Goal: Task Accomplishment & Management: Complete application form

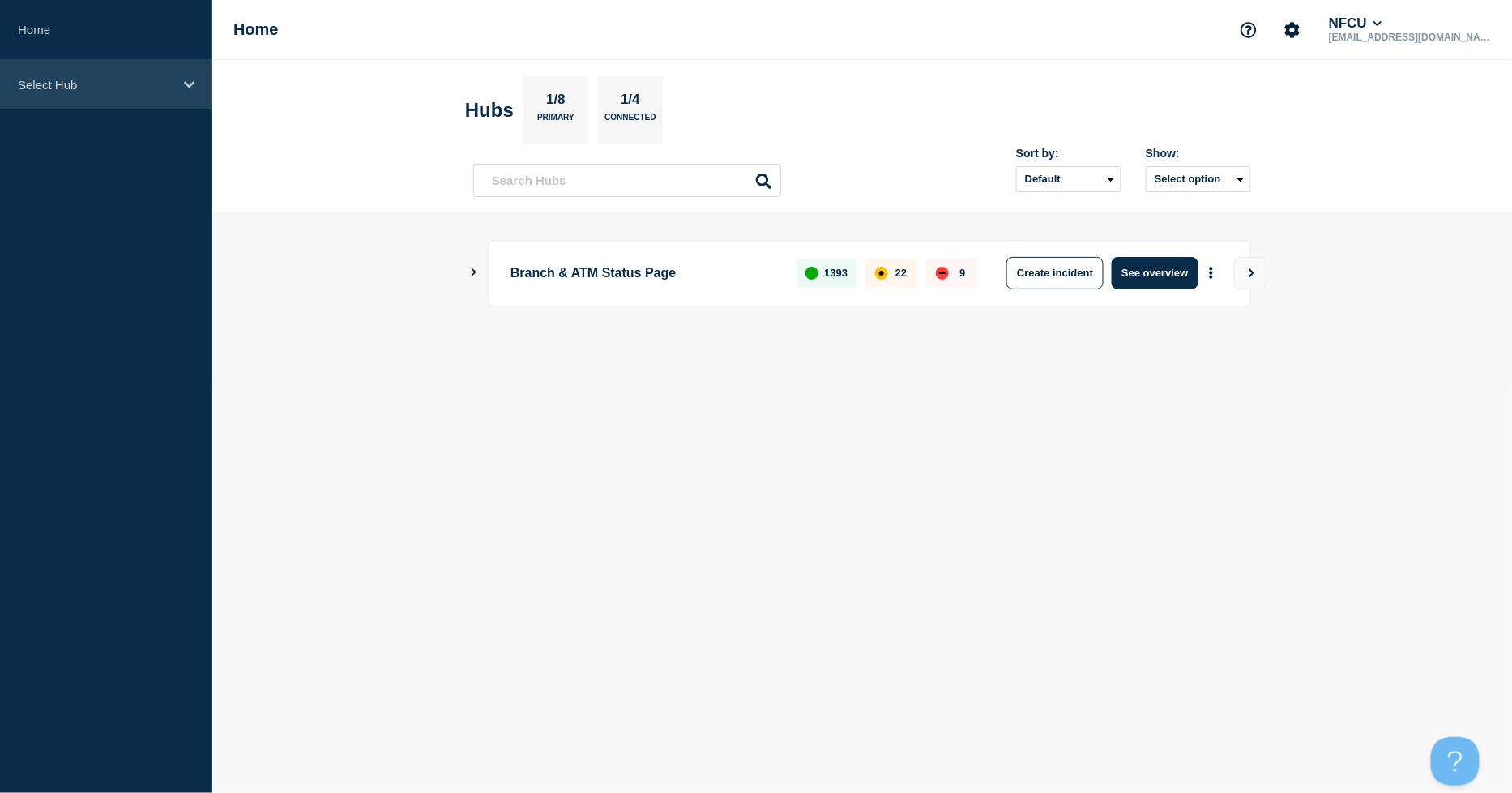
drag, startPoint x: 177, startPoint y: 76, endPoint x: 175, endPoint y: 90, distance: 14.1
click at [177, 76] on div "Select Hub" at bounding box center [106, 84] width 212 height 50
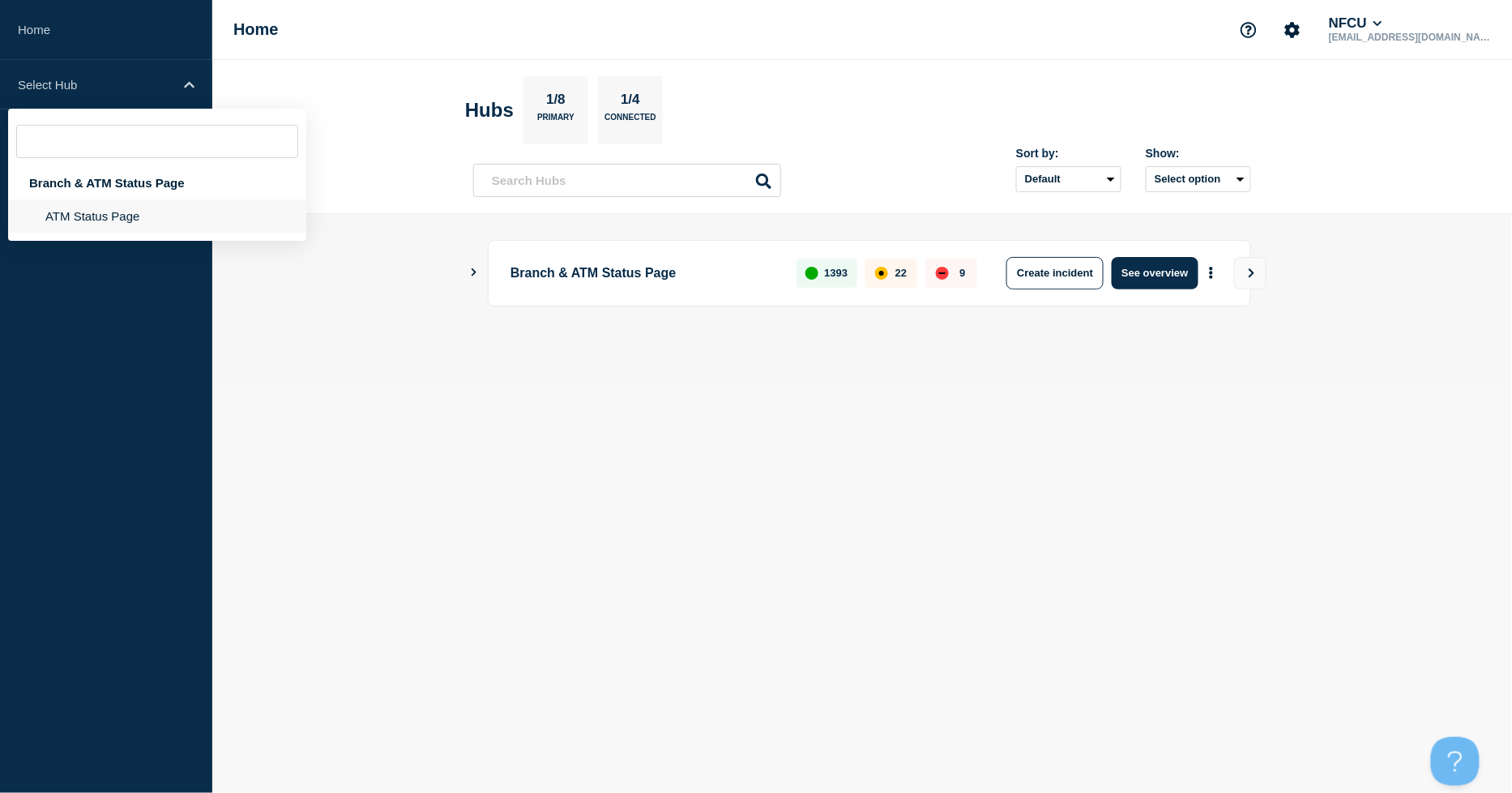
click at [114, 218] on li "ATM Status Page" at bounding box center [157, 216] width 298 height 33
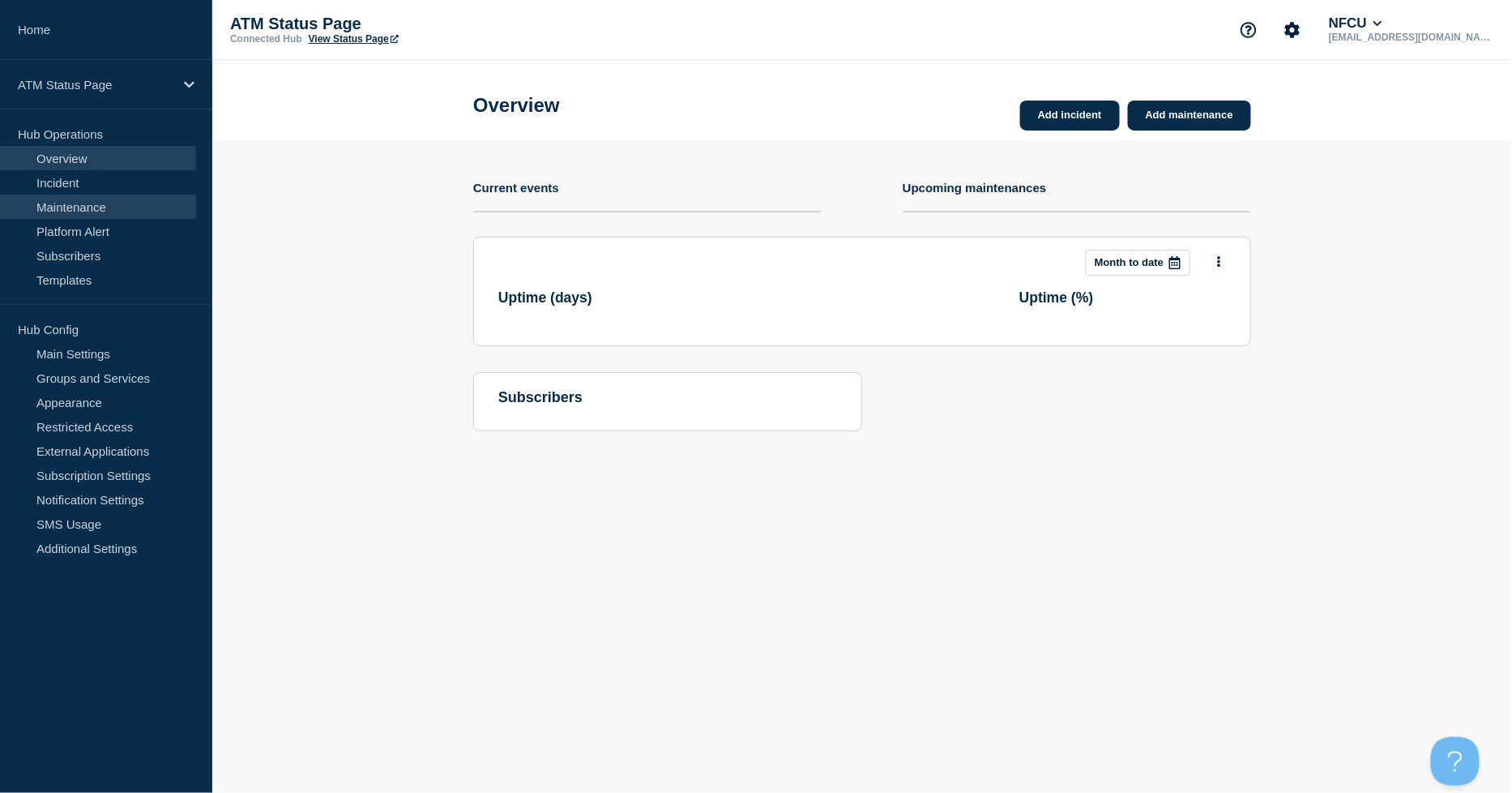
click at [104, 200] on link "Maintenance" at bounding box center [98, 207] width 196 height 24
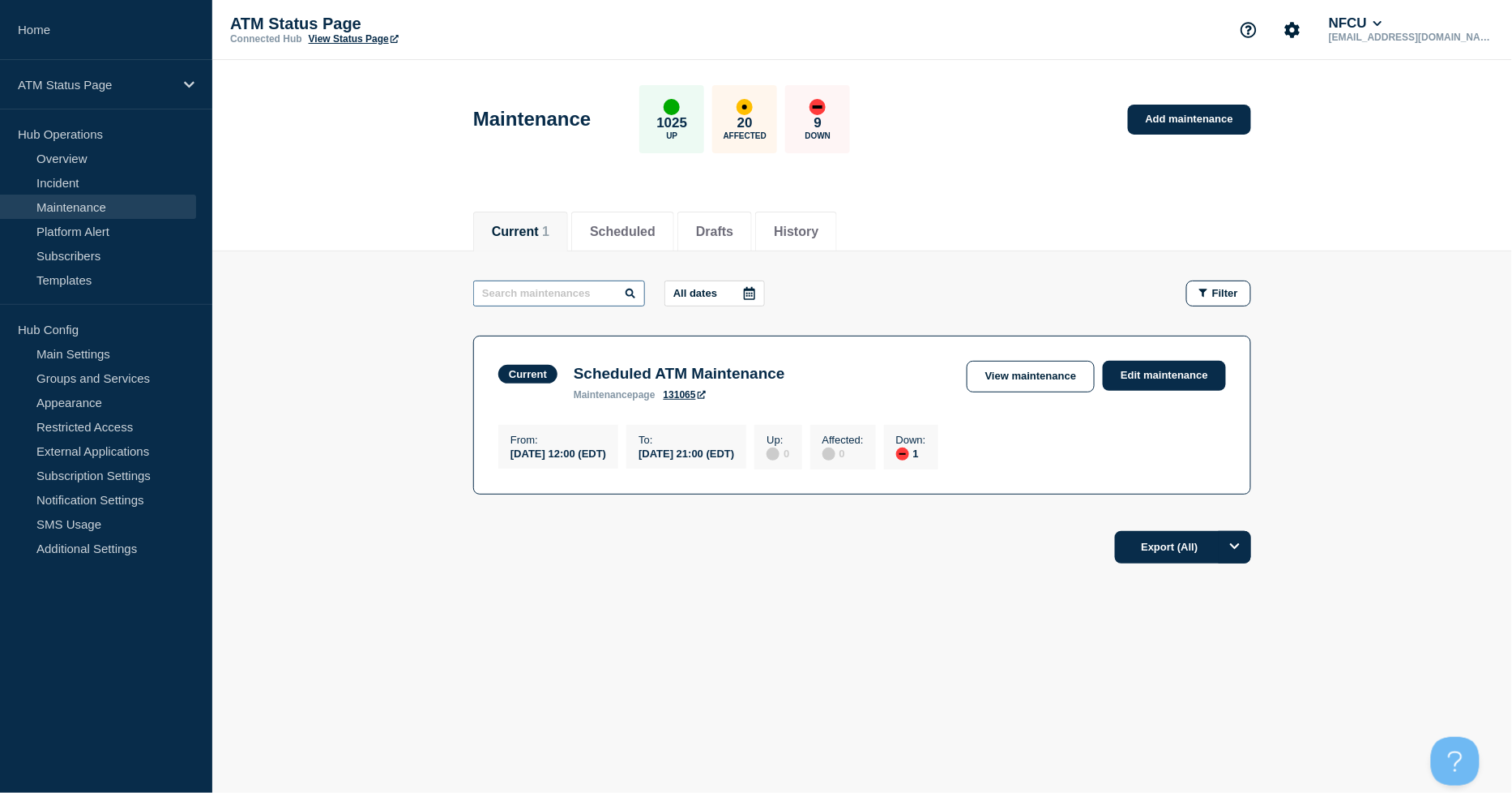
click at [595, 293] on input "text" at bounding box center [559, 294] width 172 height 26
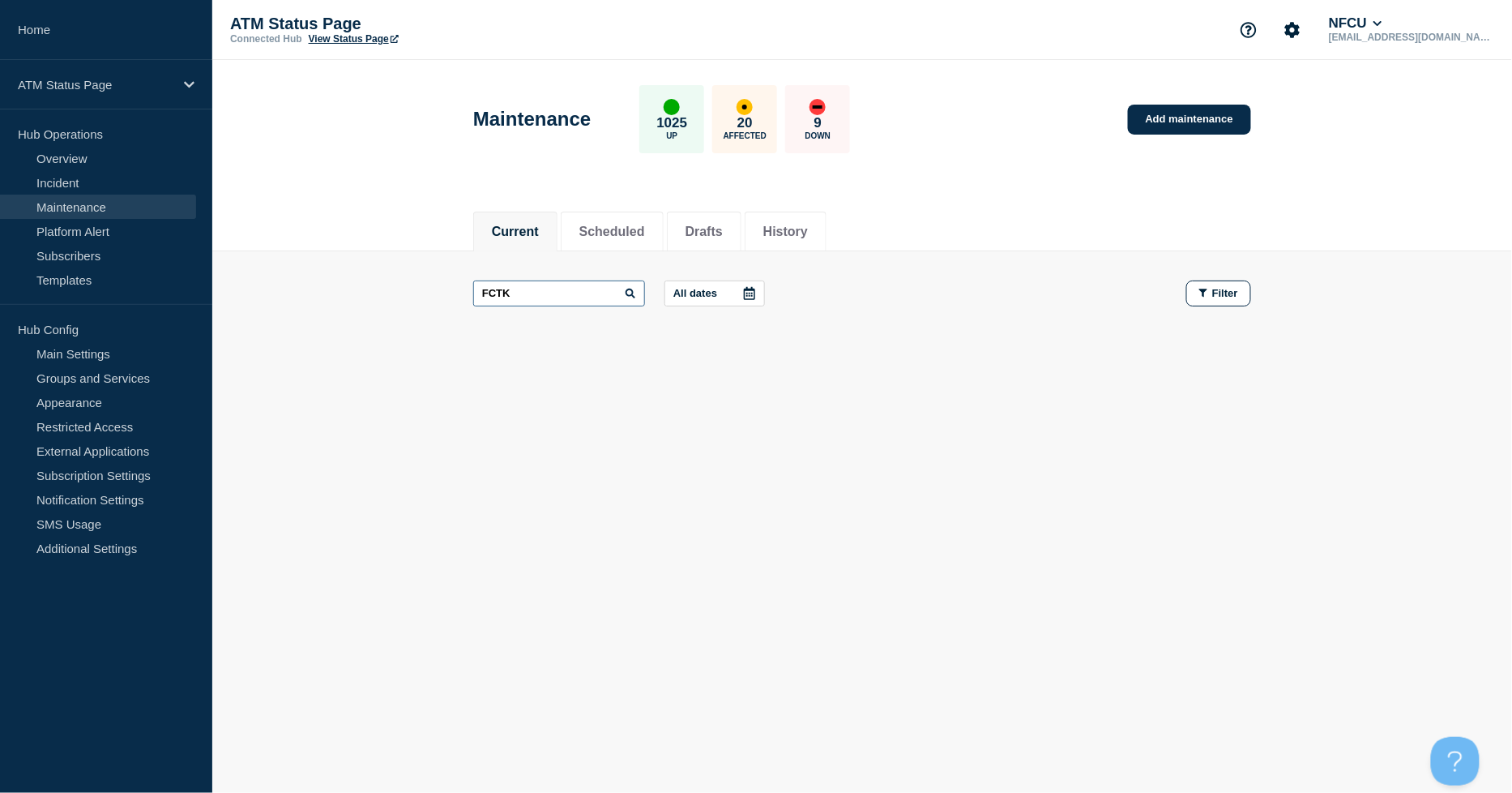
click at [595, 293] on input "FCTK" at bounding box center [559, 294] width 172 height 26
type input "FCSF"
click at [620, 229] on button "Scheduled" at bounding box center [613, 232] width 66 height 15
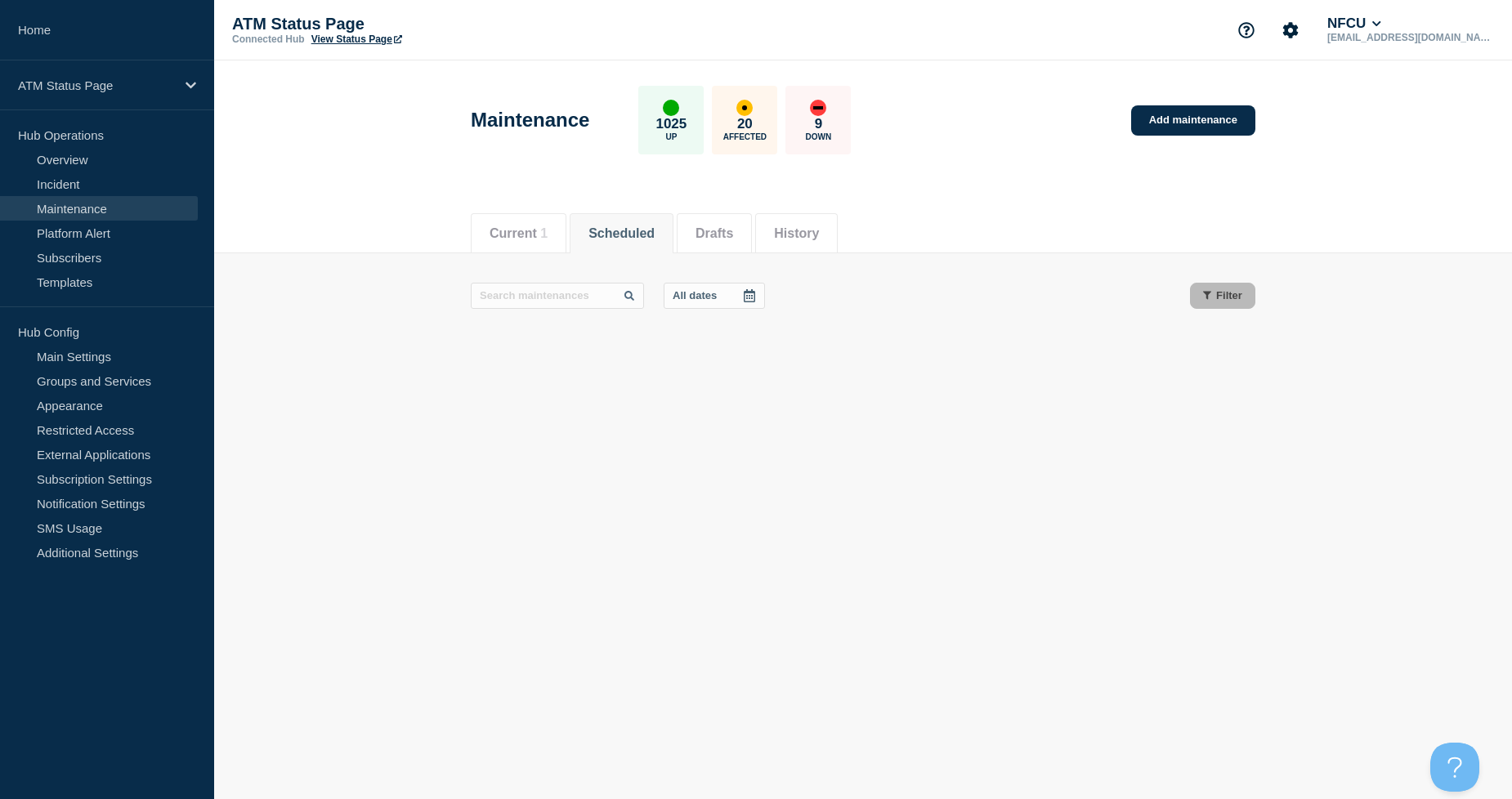
click at [803, 235] on li "History" at bounding box center [796, 233] width 82 height 40
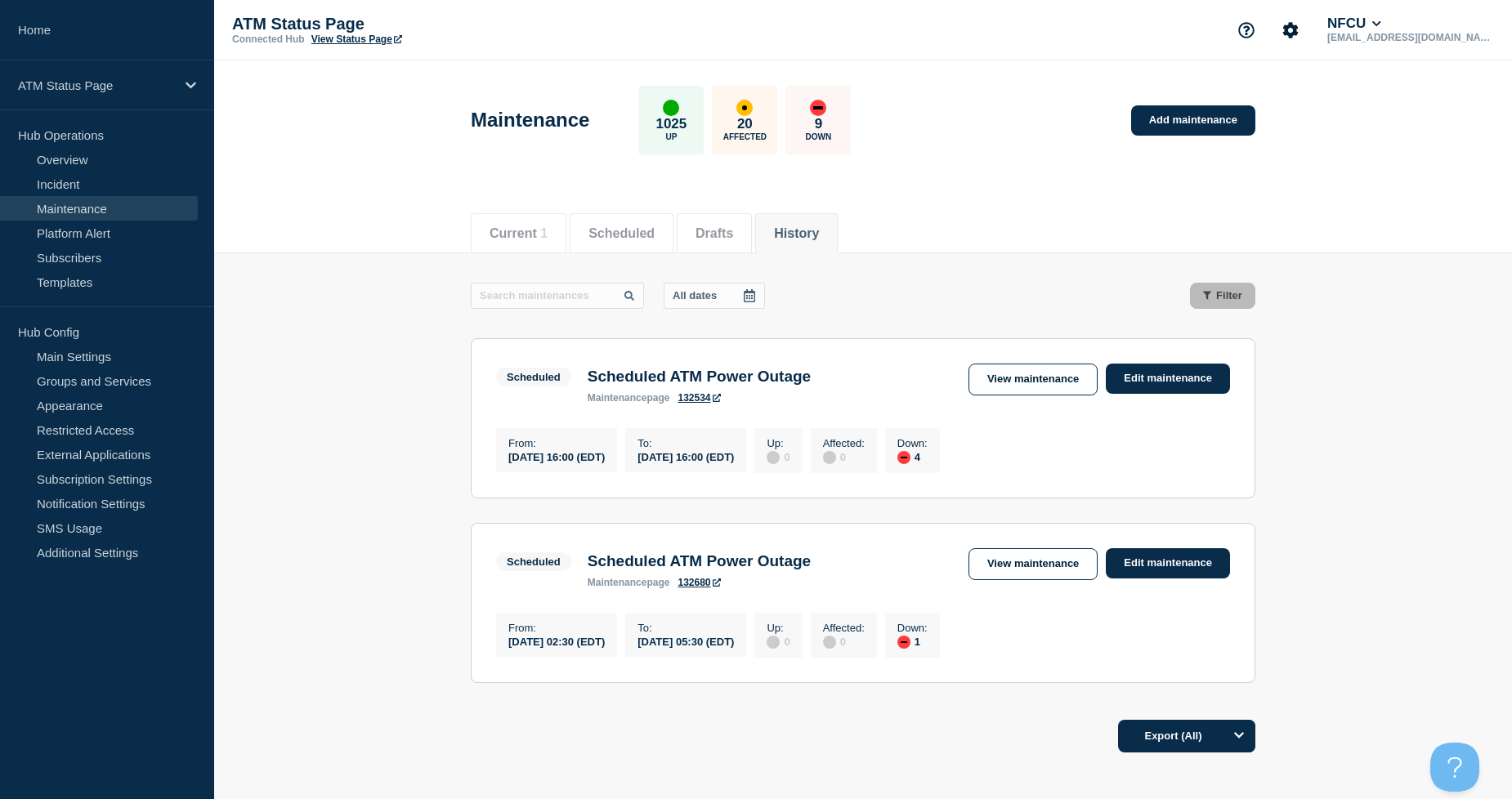
click at [819, 235] on button "History" at bounding box center [797, 234] width 45 height 15
click at [557, 301] on input "text" at bounding box center [557, 296] width 173 height 26
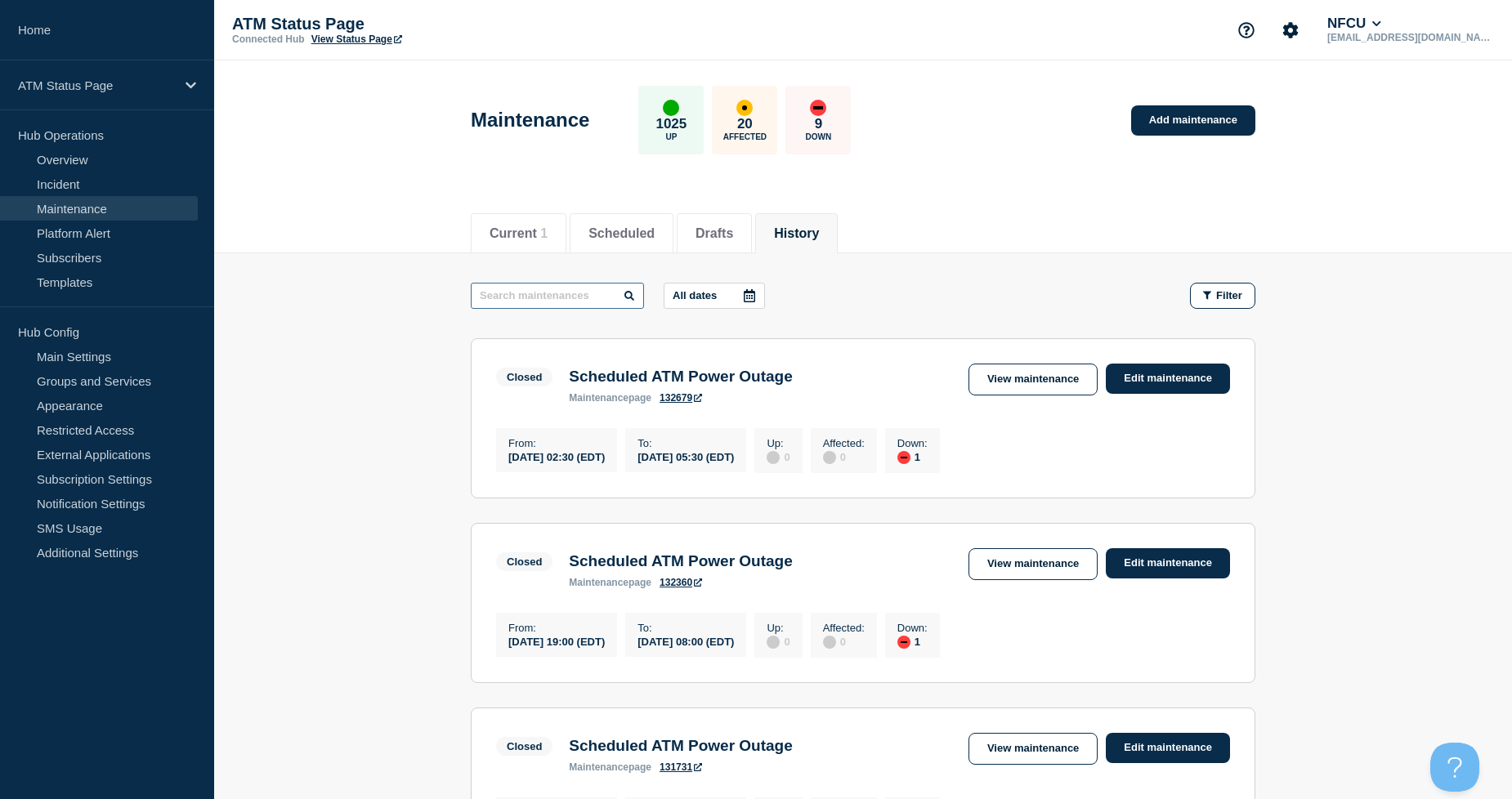
click at [557, 301] on input "text" at bounding box center [557, 296] width 173 height 26
type input "FCSF"
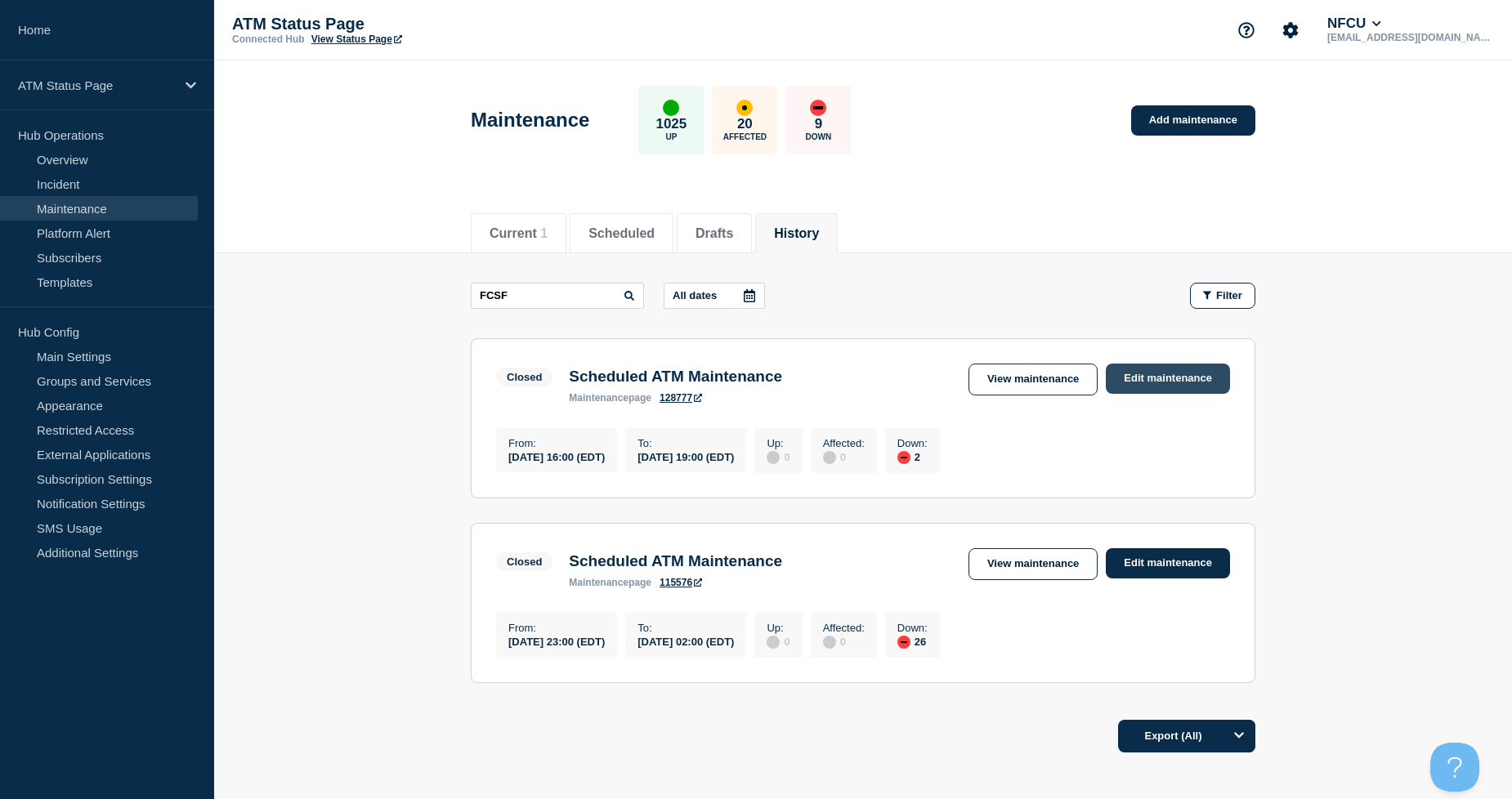
click at [1194, 376] on link "Edit maintenance" at bounding box center [1168, 378] width 124 height 31
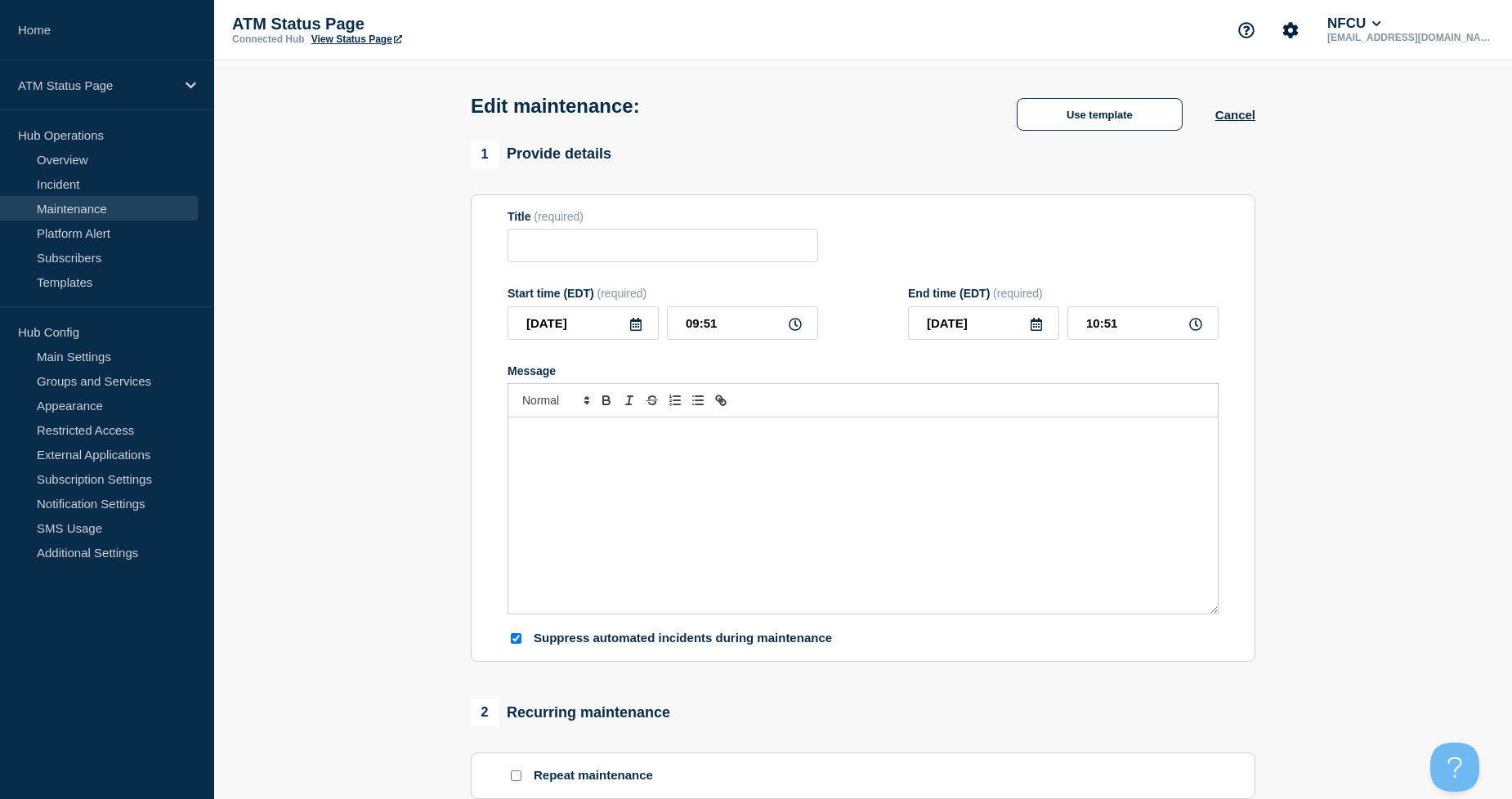
type input "Scheduled ATM Maintenance"
type input "[DATE]"
type input "16:00"
type input "[DATE]"
type input "19:00"
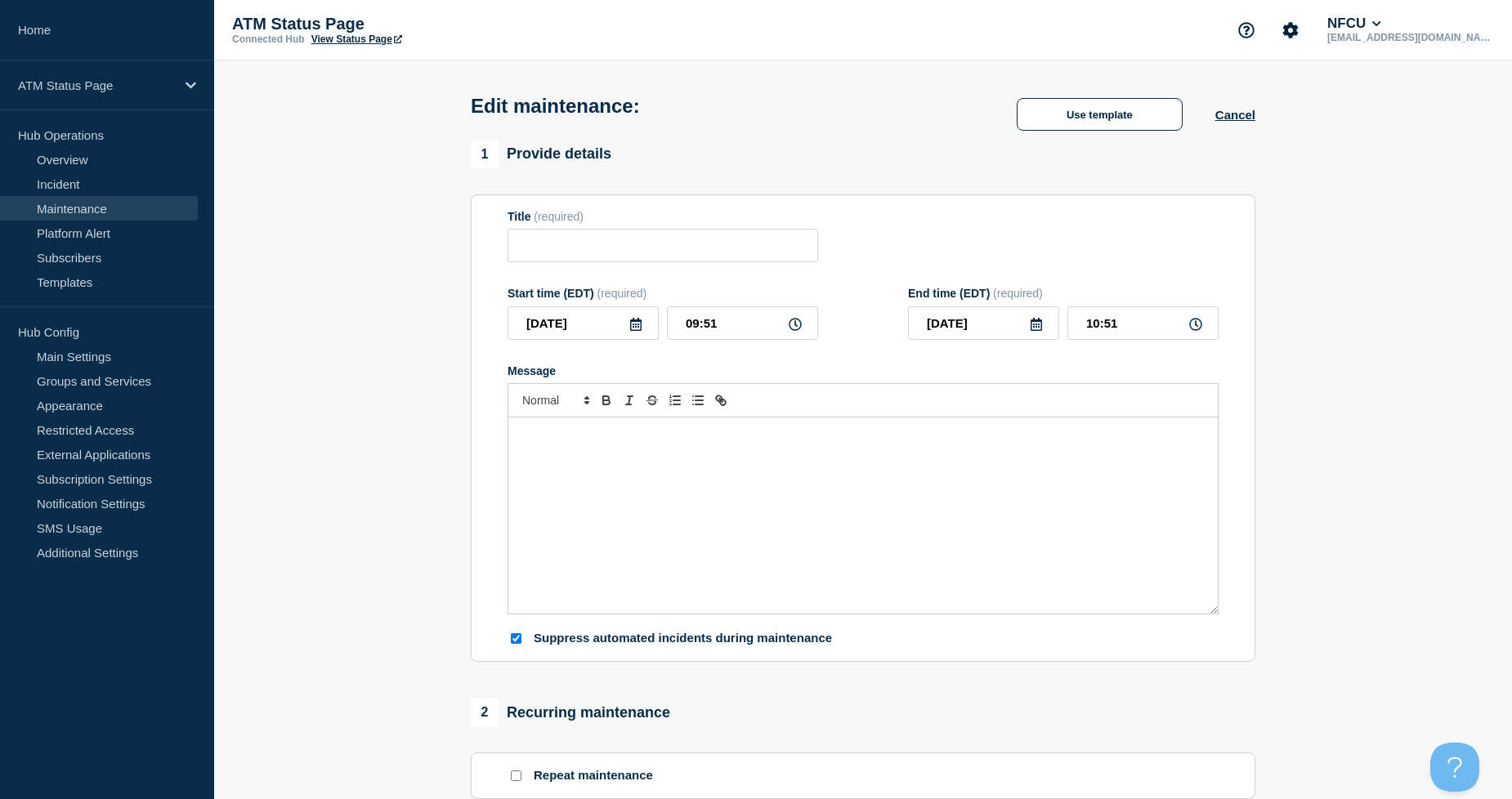
checkbox input "true"
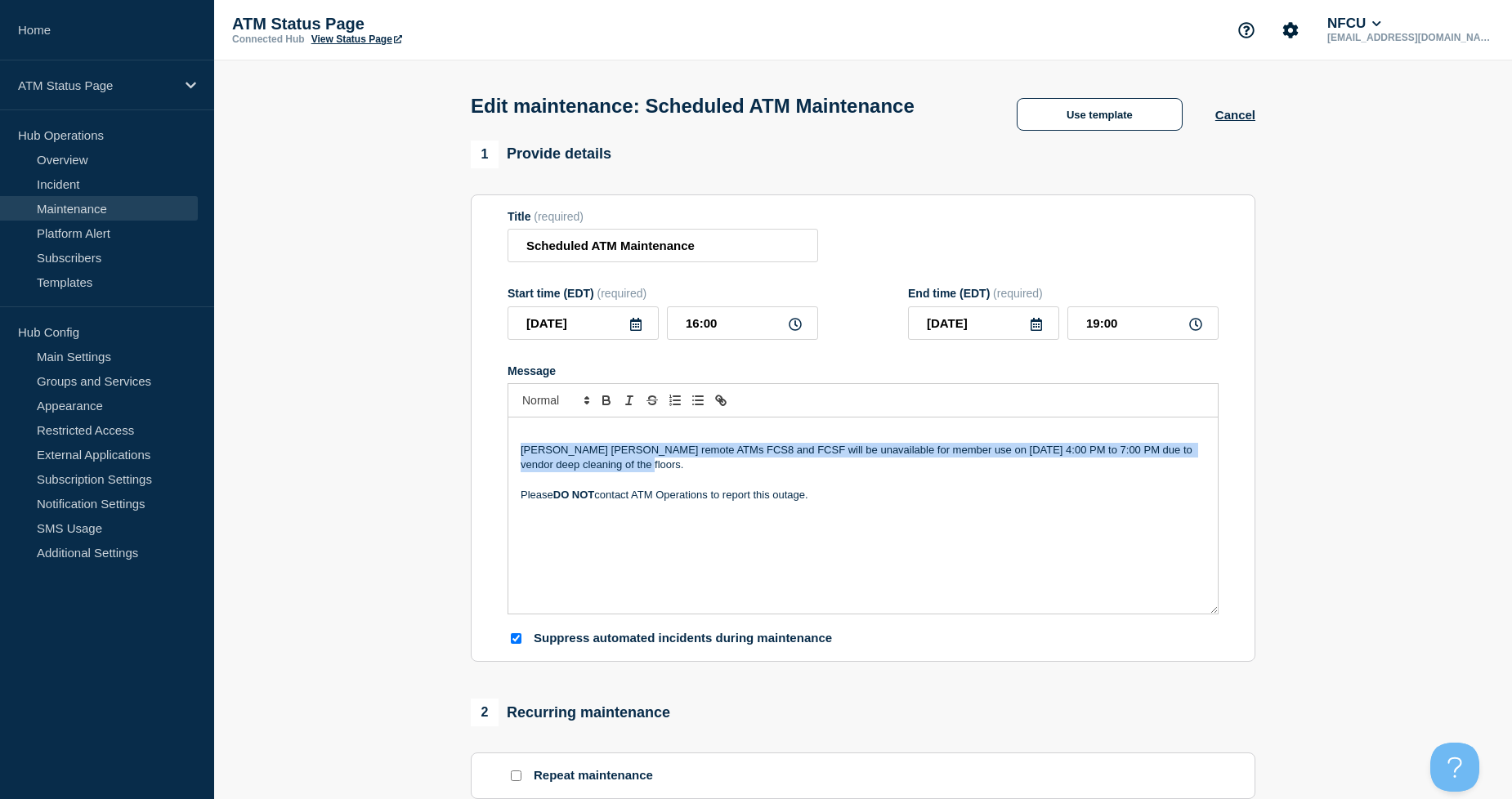
drag, startPoint x: 667, startPoint y: 470, endPoint x: 517, endPoint y: 449, distance: 151.5
click at [517, 449] on div "[PERSON_NAME] [PERSON_NAME] remote ATMs FCS8 and FCSF will be unavailable for m…" at bounding box center [862, 515] width 710 height 196
copy p "[PERSON_NAME] [PERSON_NAME] remote ATMs FCS8 and FCSF will be unavailable for m…"
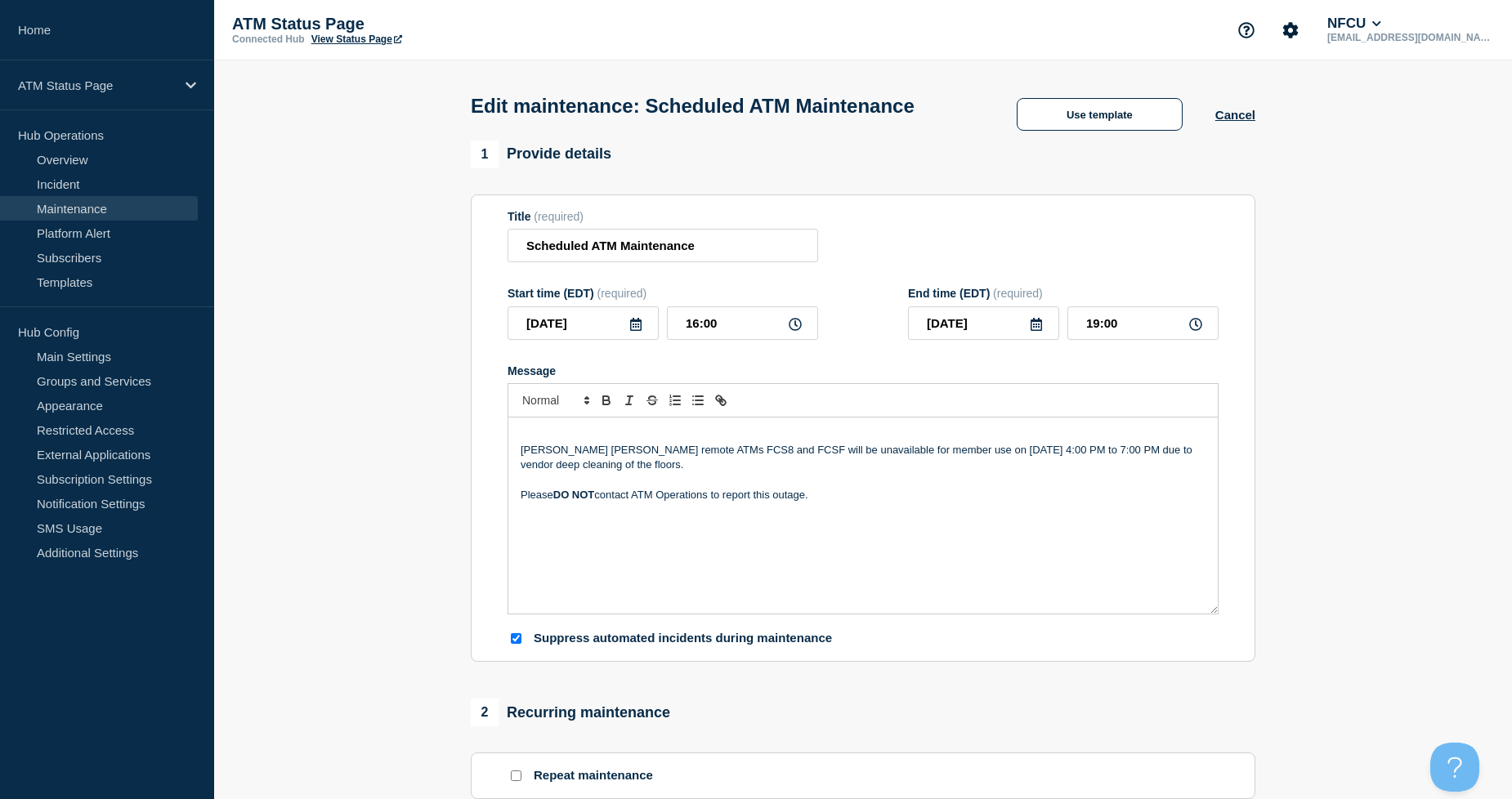
click at [878, 524] on div "[PERSON_NAME] [PERSON_NAME] remote ATMs FCS8 and FCSF will be unavailable for m…" at bounding box center [862, 515] width 710 height 196
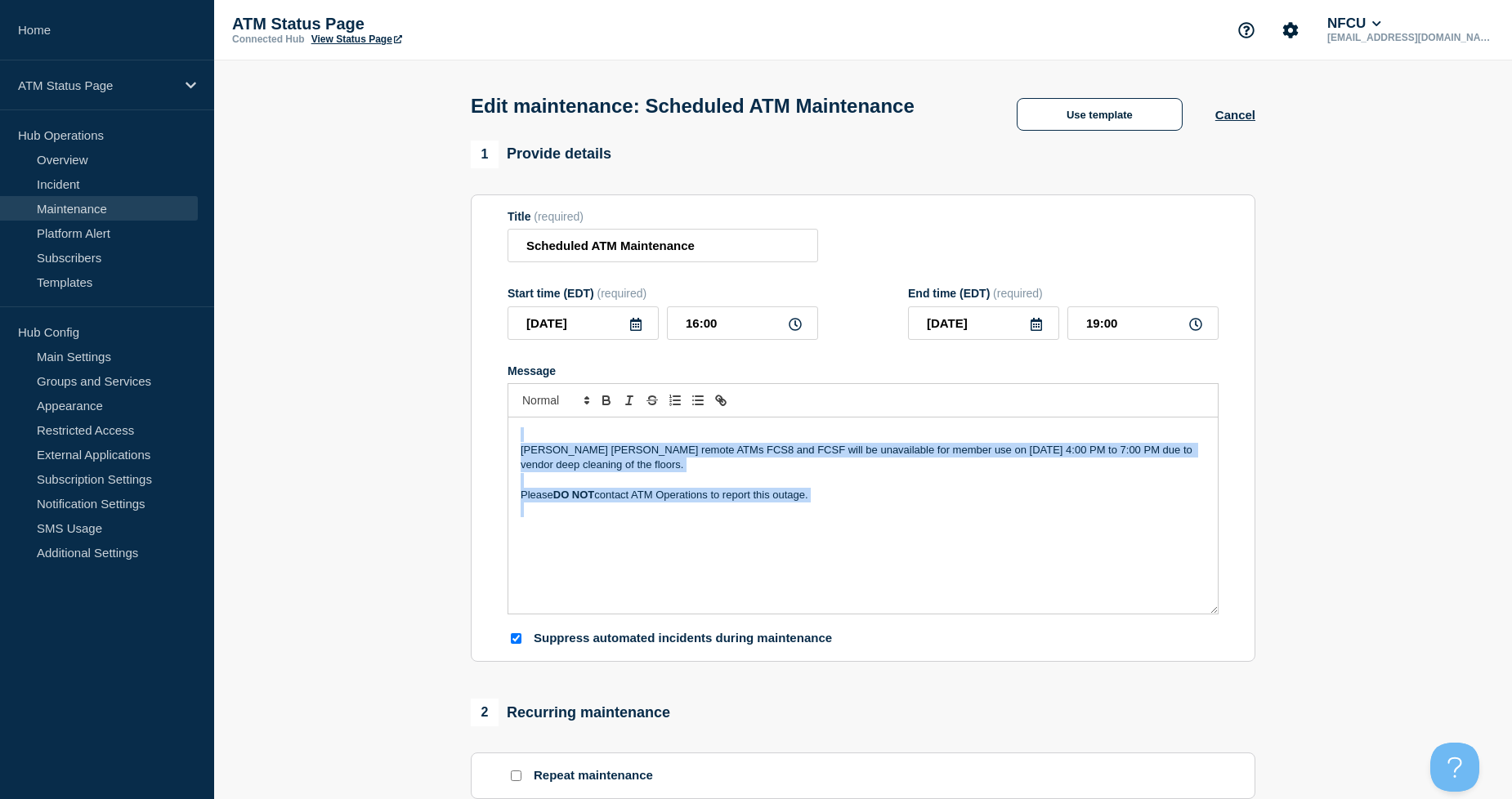
copy div "[PERSON_NAME] [PERSON_NAME] remote ATMs FCS8 and FCSF will be unavailable for m…"
click at [1239, 118] on button "Cancel" at bounding box center [1235, 115] width 40 height 14
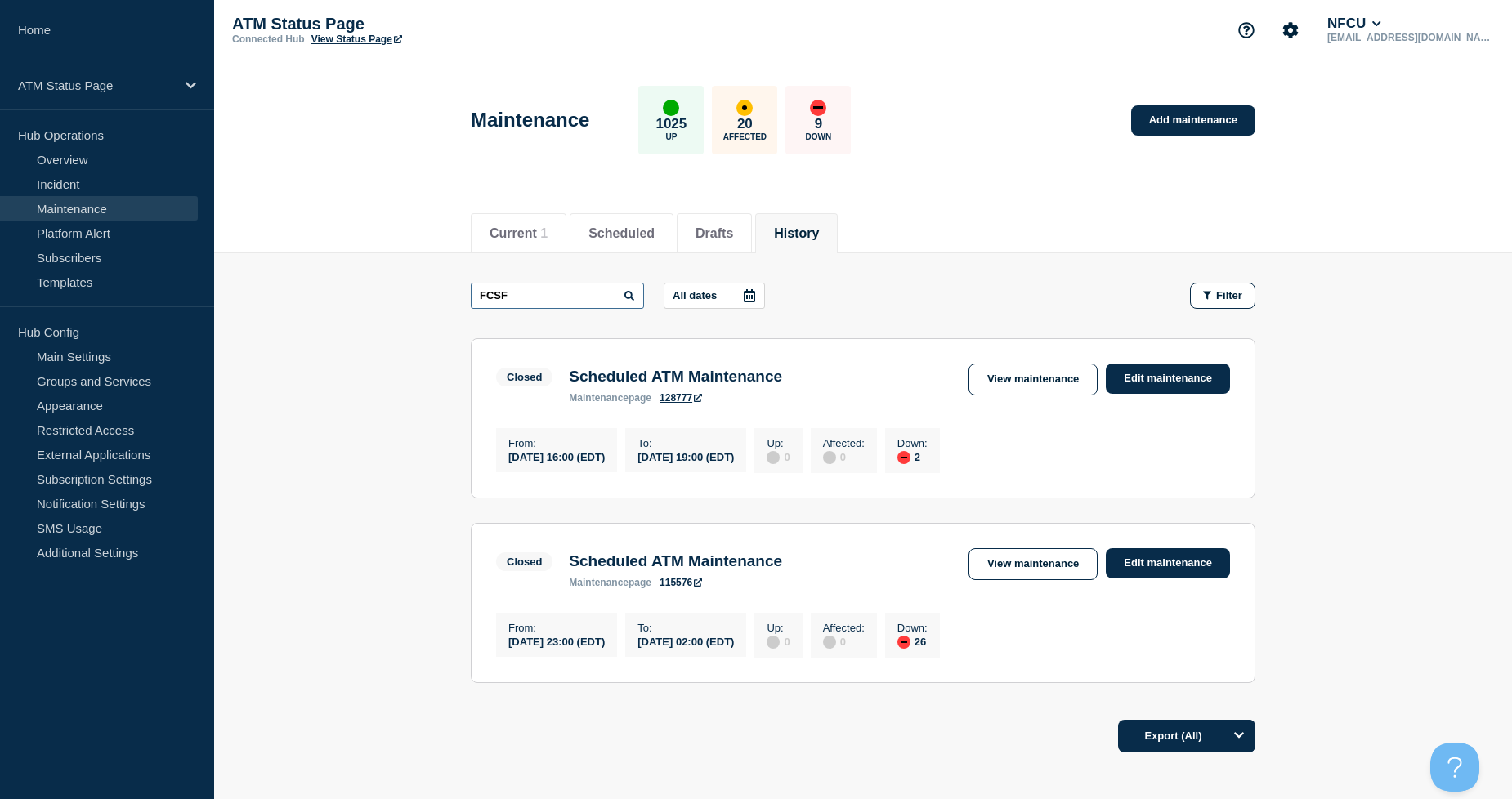
drag, startPoint x: 553, startPoint y: 290, endPoint x: 465, endPoint y: 289, distance: 88.0
click at [465, 289] on main "FCSF All dates Filter Closed 2 Down Scheduled ATM Maintenance From [DATE] 16:00…" at bounding box center [862, 480] width 1298 height 454
type input "FRONT"
click at [1186, 371] on link "Edit maintenance" at bounding box center [1168, 378] width 124 height 31
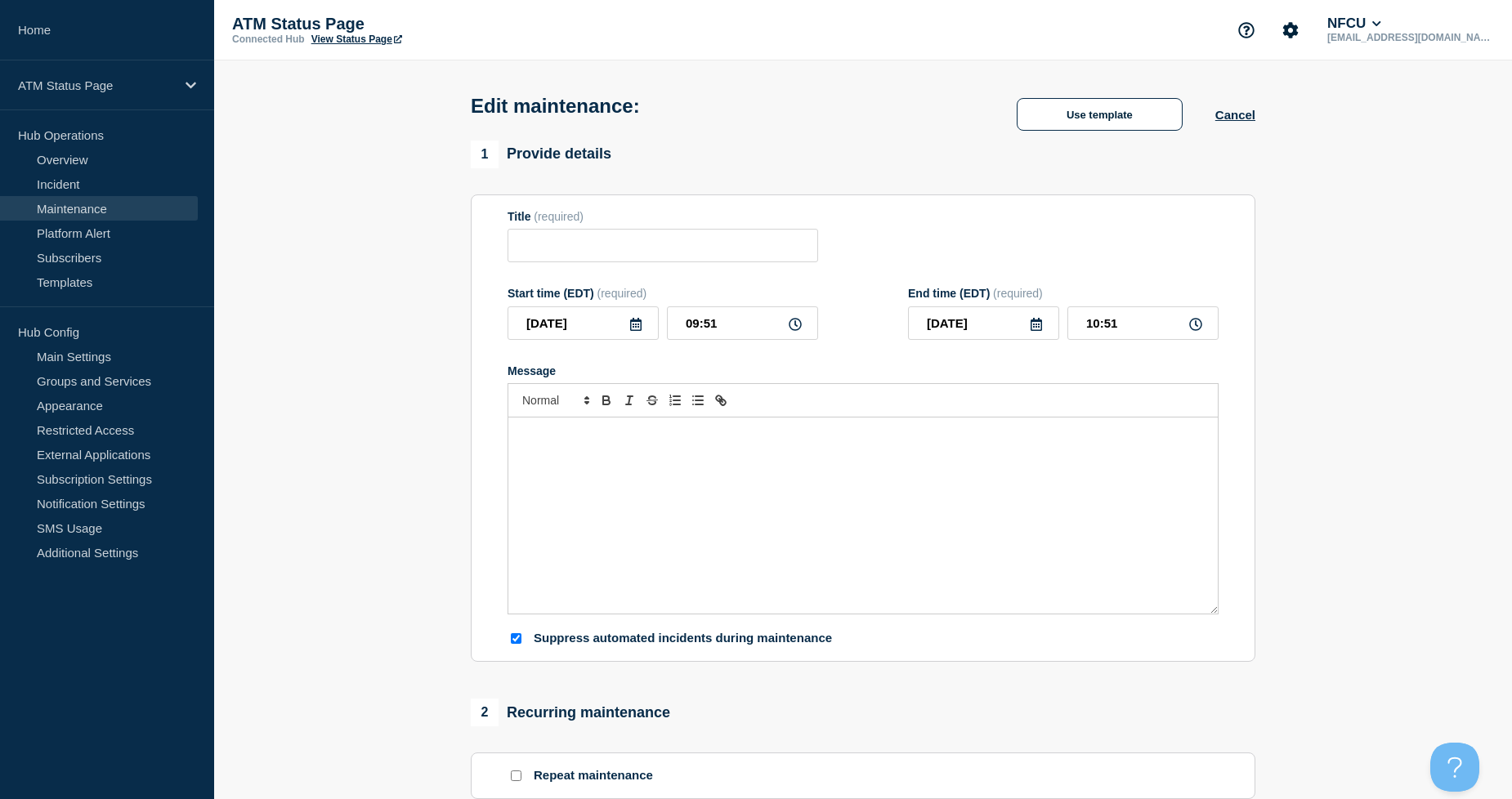
type input "Scheduled ATM Maintenance"
type input "[DATE]"
type input "10:00"
type input "[DATE]"
type input "13:00"
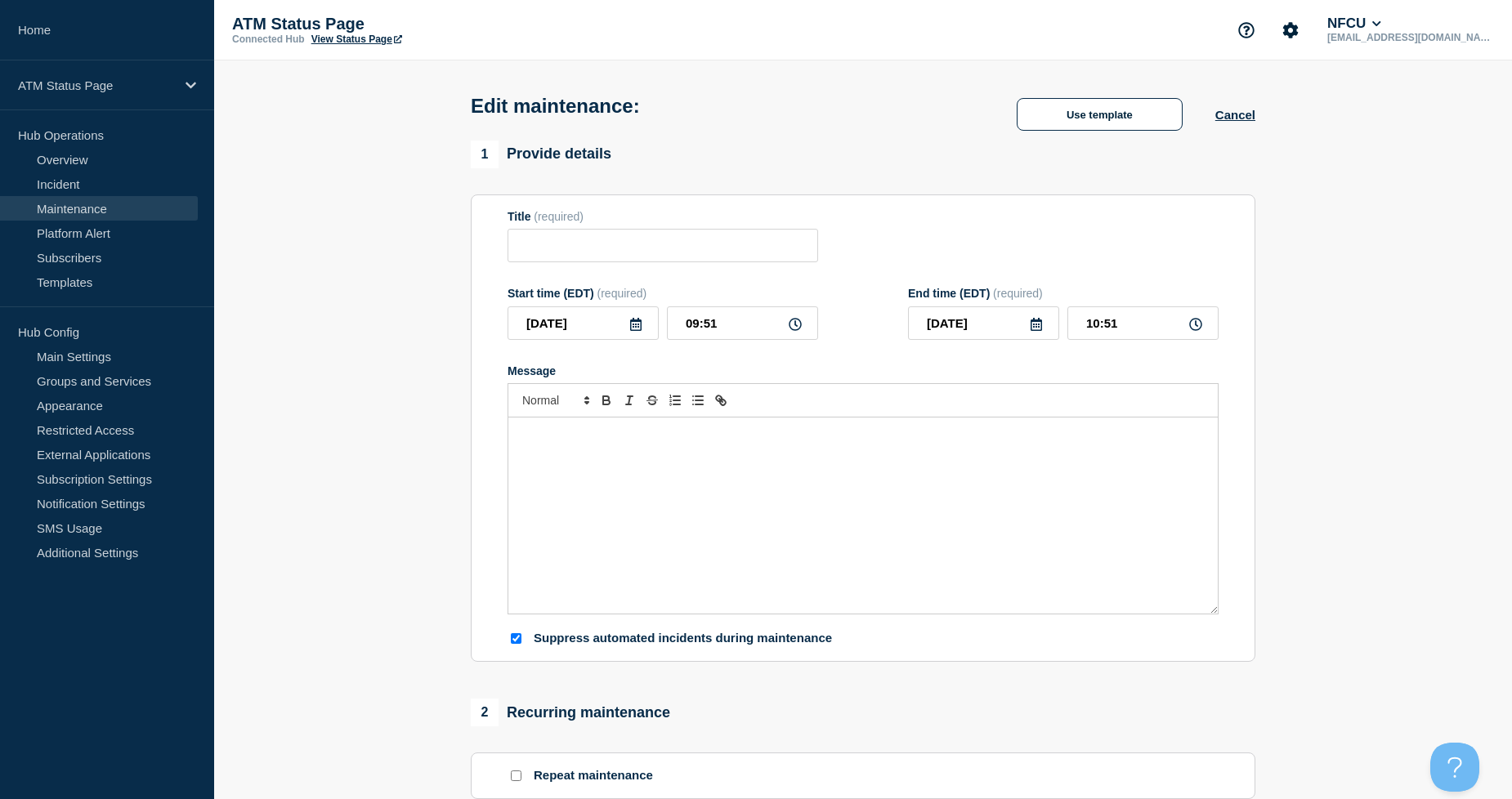
checkbox input "true"
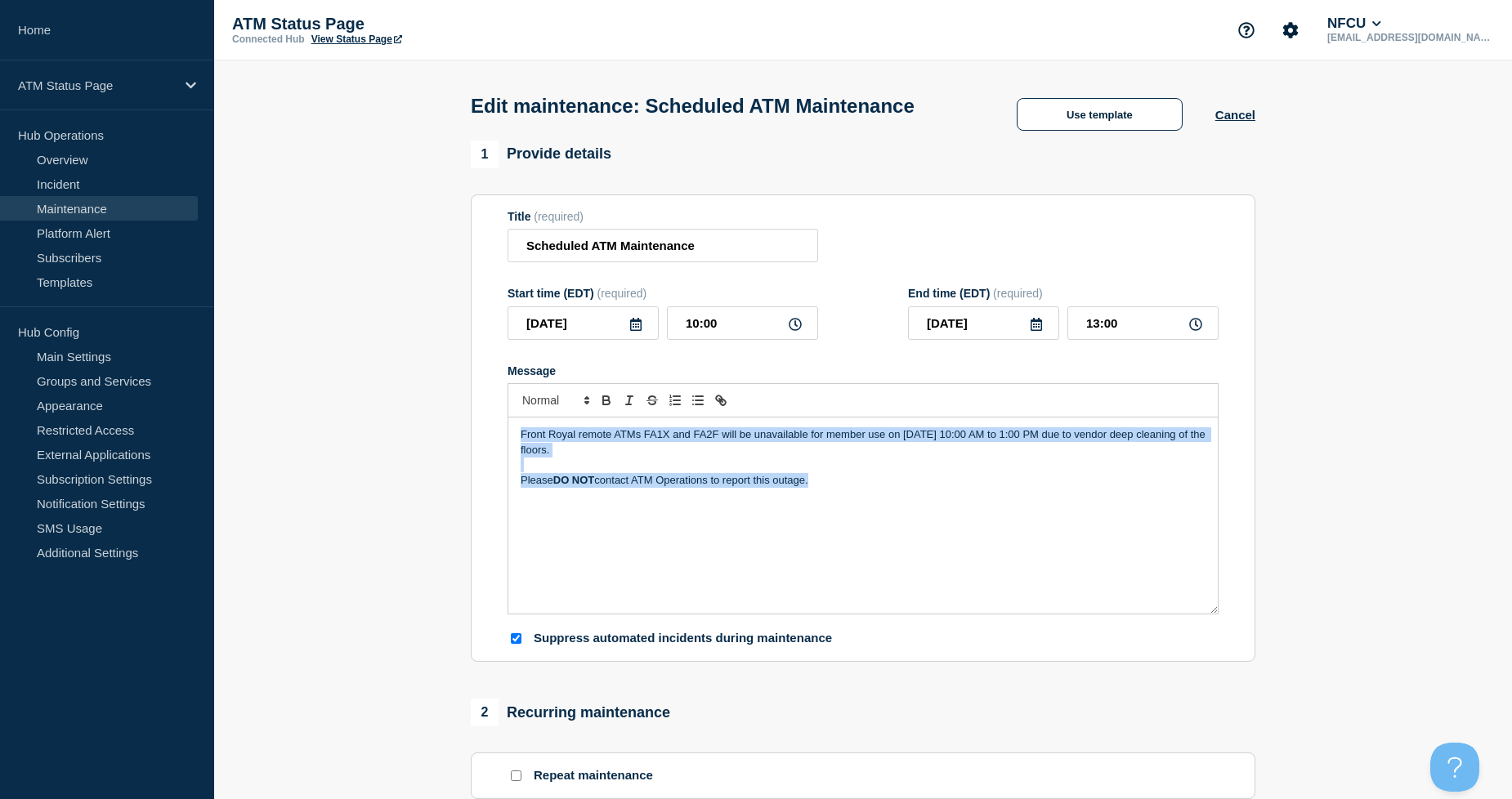
drag, startPoint x: 870, startPoint y: 510, endPoint x: 418, endPoint y: 429, distance: 459.2
click at [418, 429] on section "1 Provide details Title (required) Scheduled ATM Maintenance Start time (EDT) (…" at bounding box center [862, 776] width 1298 height 1272
copy div "Front Royal remote ATMs FA1X and FA2F will be unavailable for member use on [DA…"
click at [1241, 116] on button "Cancel" at bounding box center [1235, 115] width 40 height 14
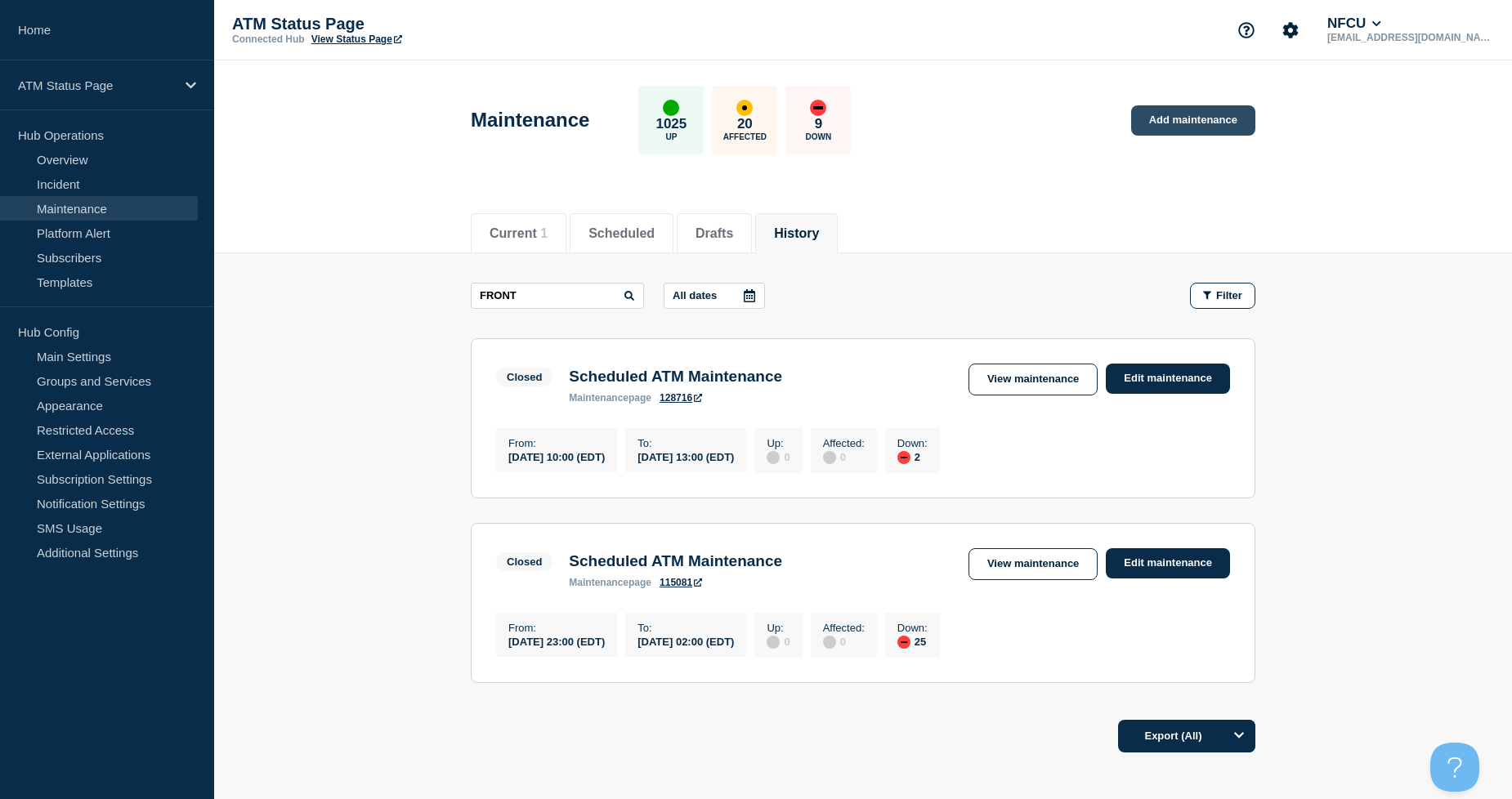
click at [1166, 115] on link "Add maintenance" at bounding box center [1194, 120] width 124 height 31
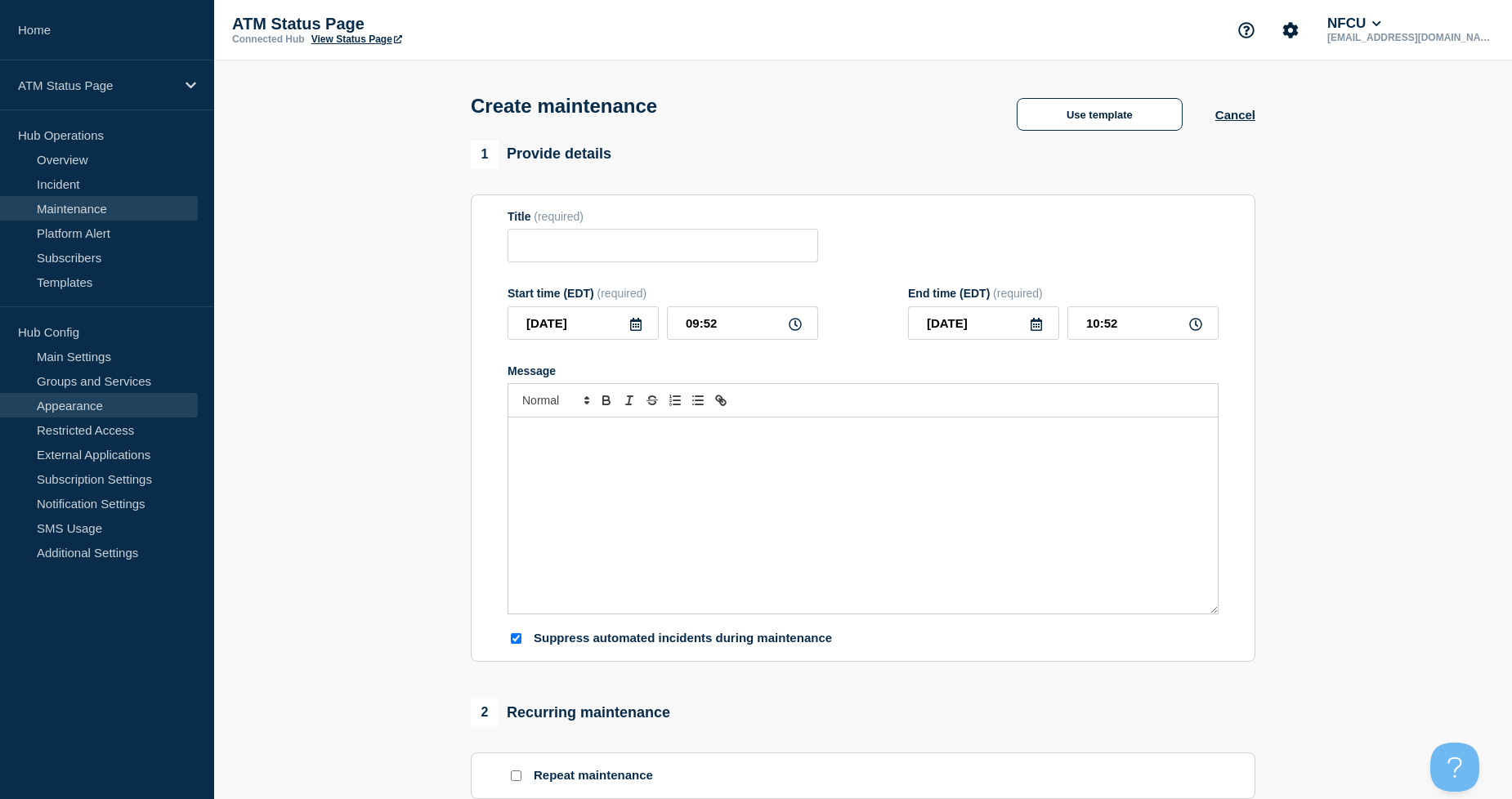
checkbox input "true"
click at [1069, 137] on div "Create maintenance Use template Cancel" at bounding box center [863, 100] width 822 height 80
click at [1060, 124] on button "Use template" at bounding box center [1099, 114] width 166 height 32
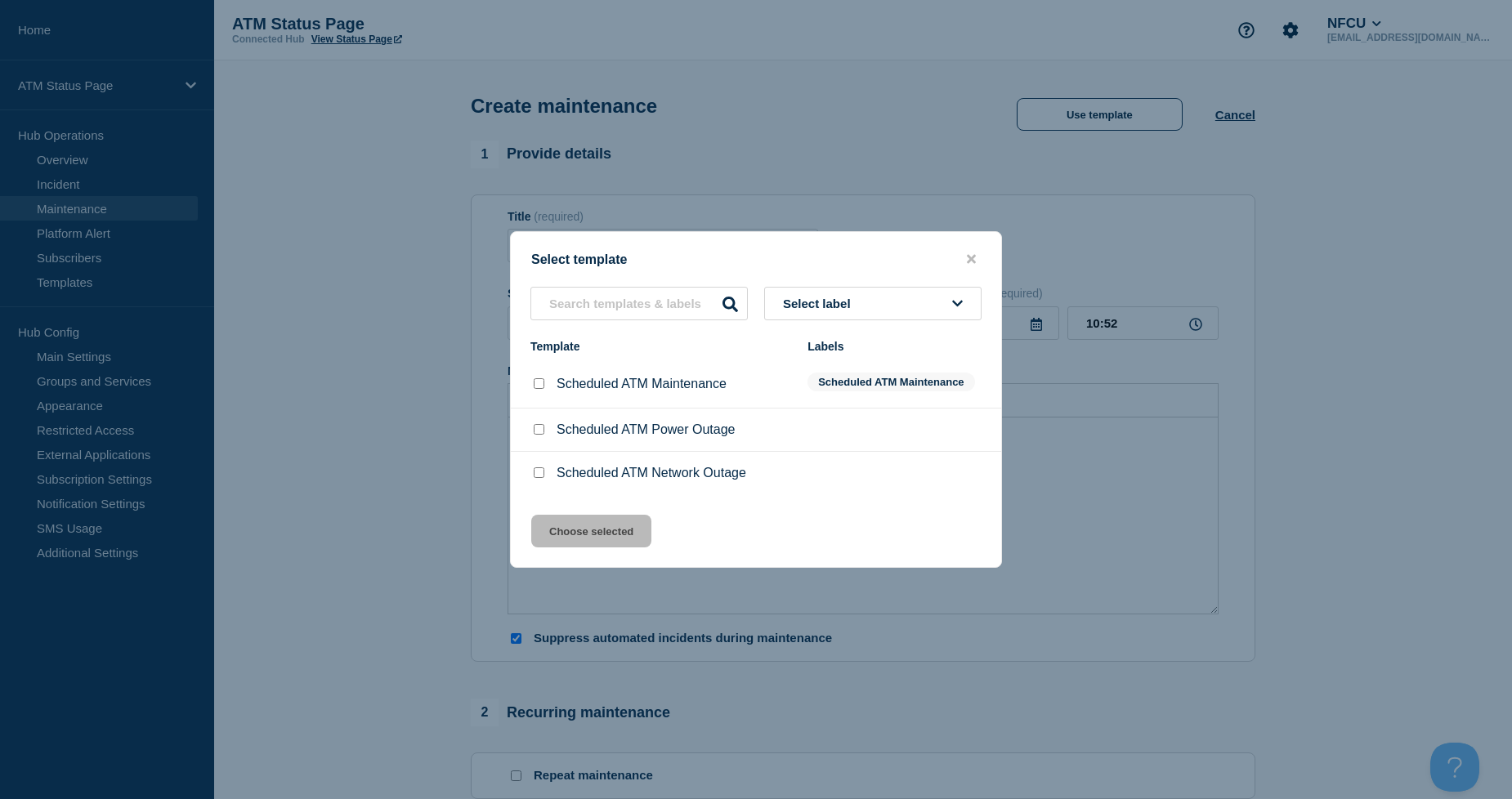
click at [541, 475] on input "Scheduled ATM Network Outage checkbox" at bounding box center [539, 472] width 10 height 10
checkbox input "true"
click at [562, 535] on button "Choose selected" at bounding box center [591, 530] width 120 height 32
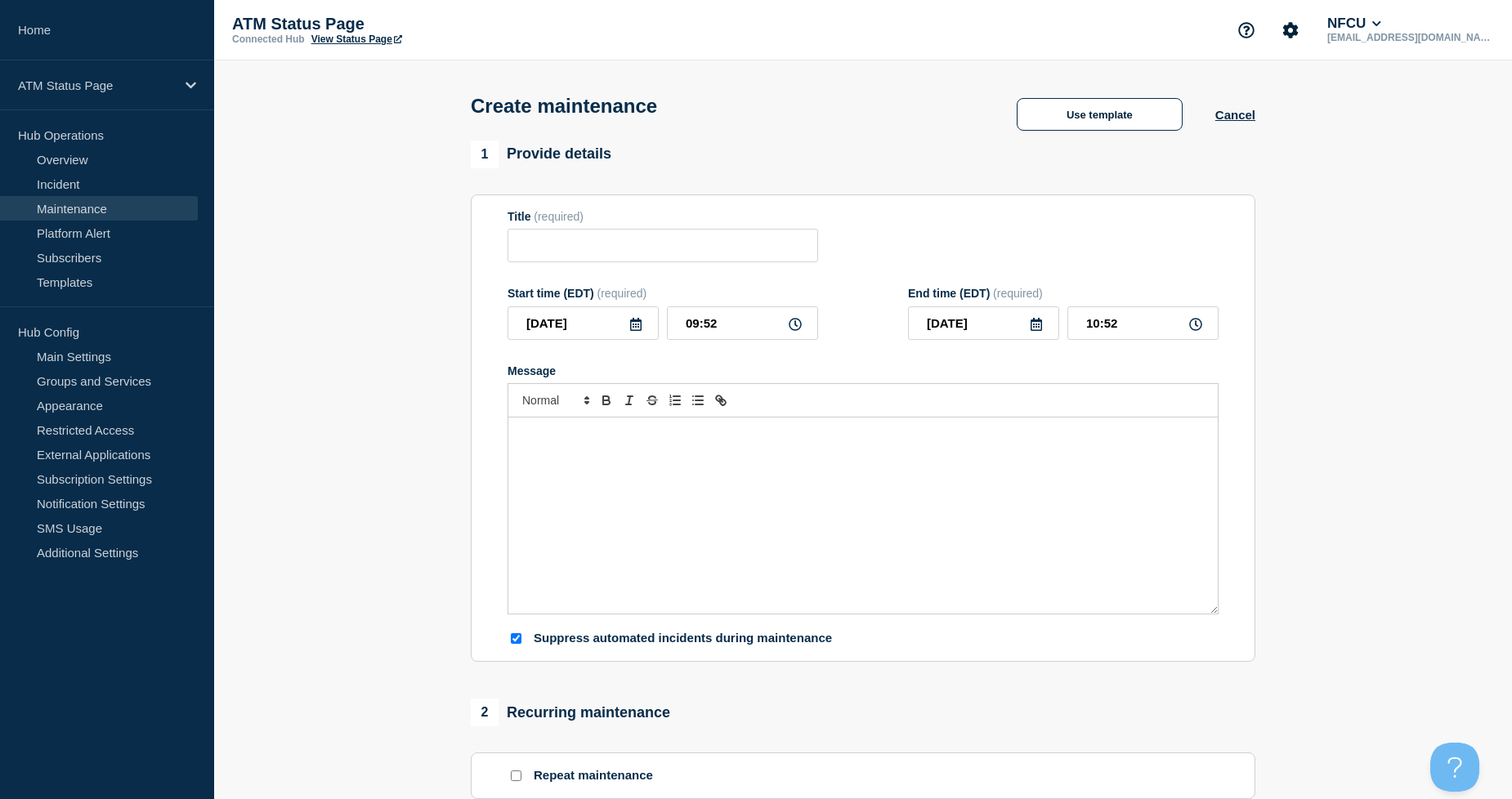
type input "Scheduled ATM Network Outage"
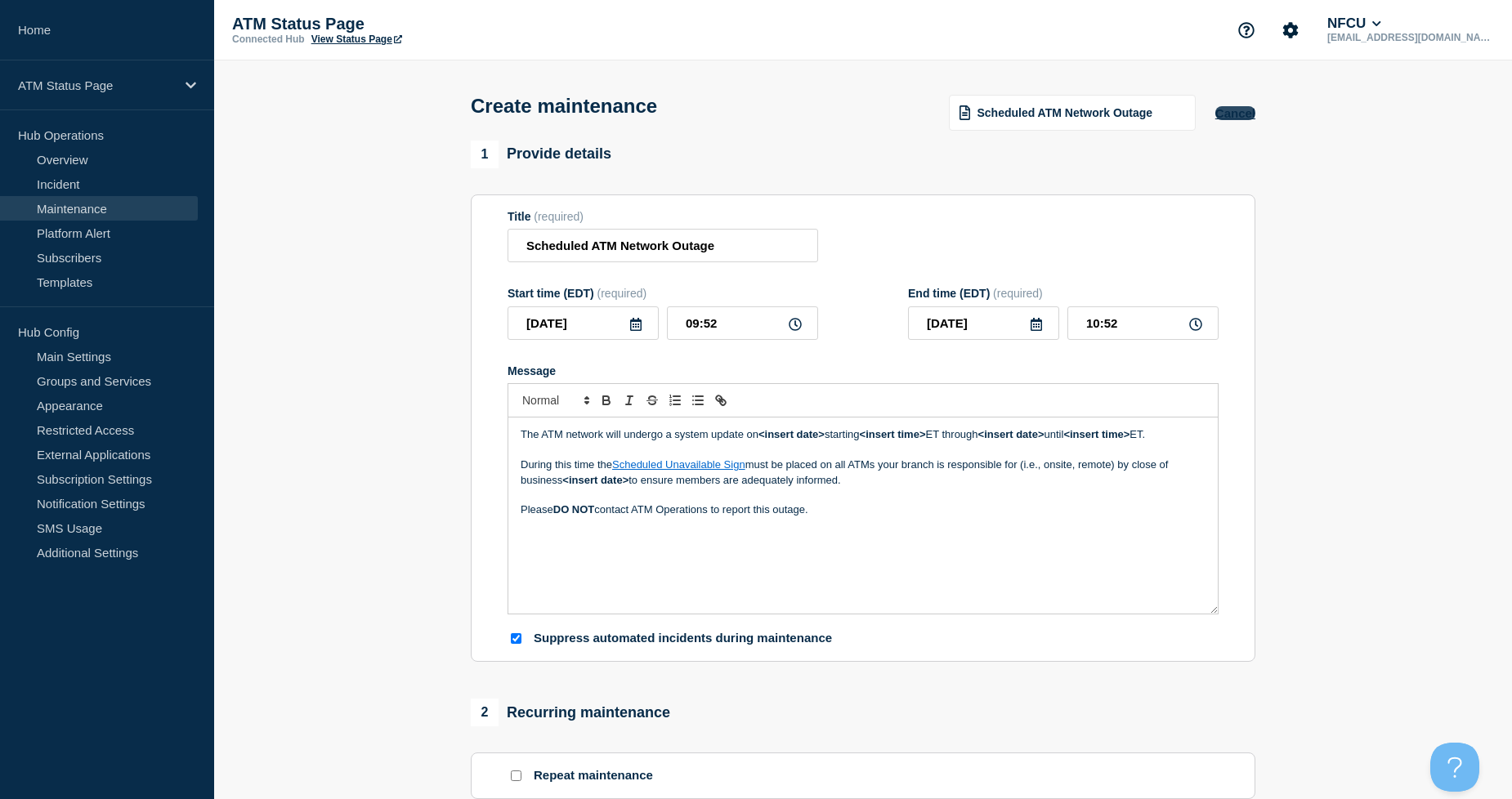
click at [1251, 115] on button "Cancel" at bounding box center [1235, 113] width 40 height 14
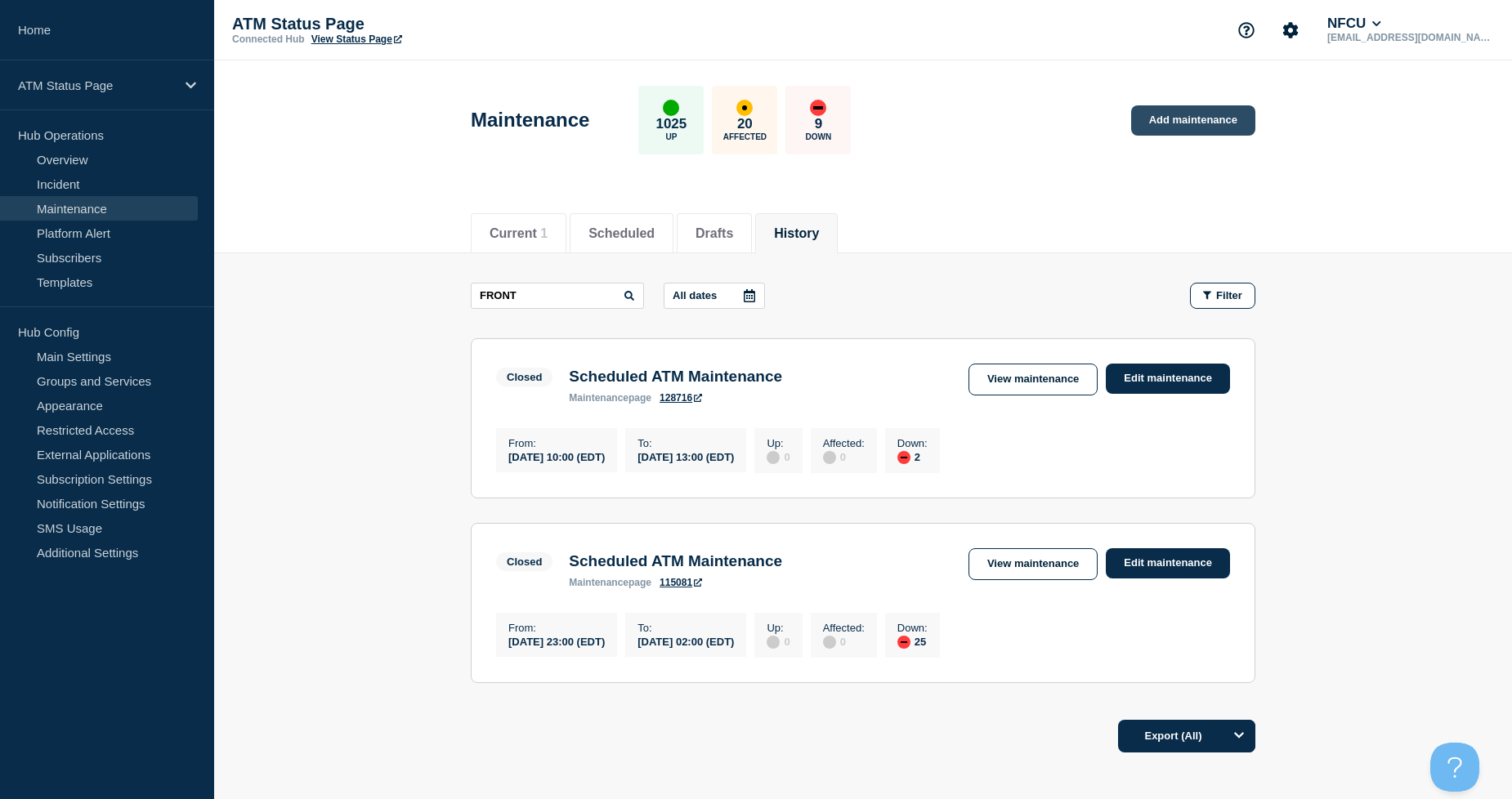
click at [1204, 116] on link "Add maintenance" at bounding box center [1194, 120] width 124 height 31
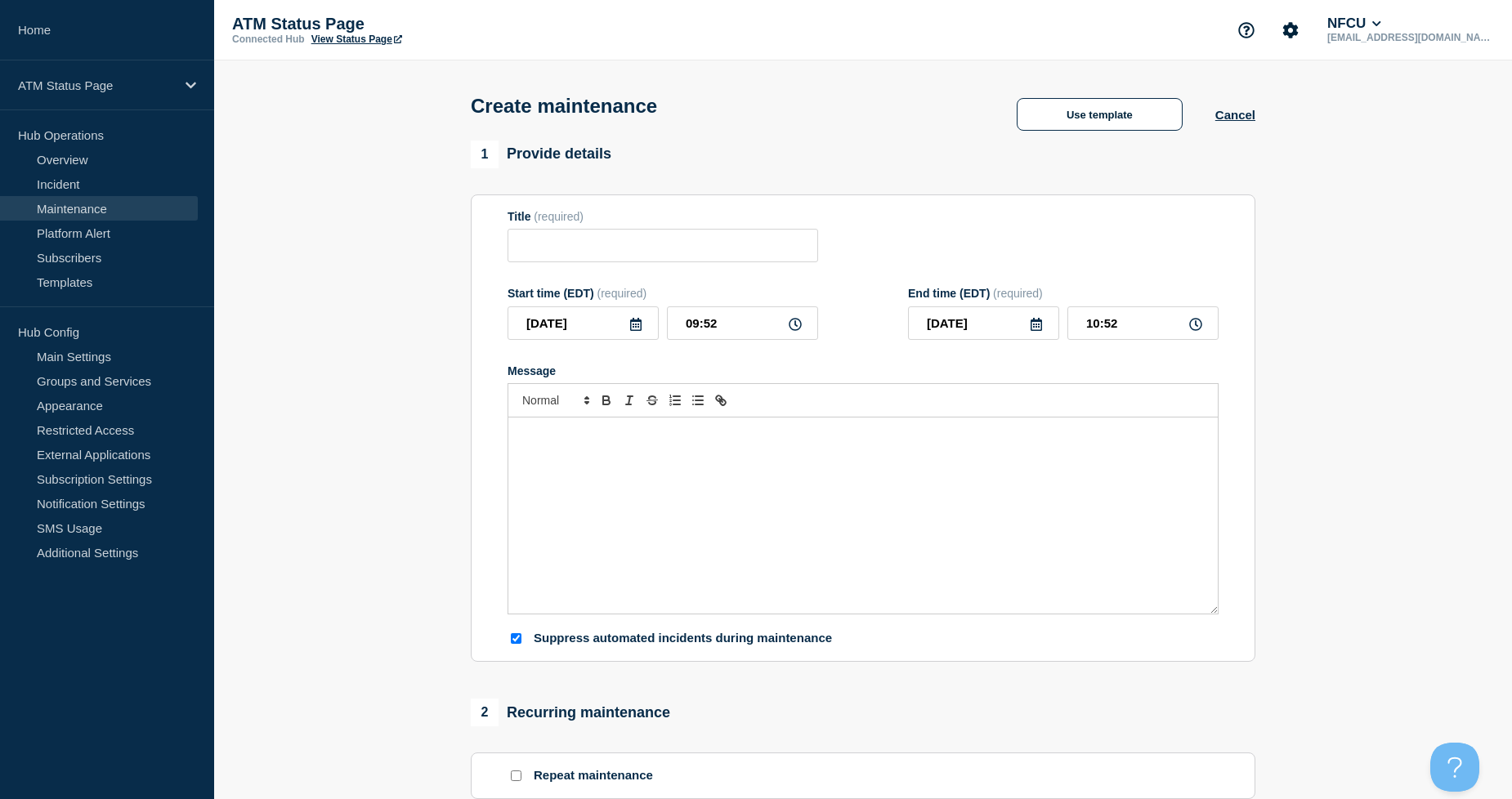
checkbox input "true"
click at [704, 251] on input "Title" at bounding box center [663, 245] width 311 height 33
click at [1132, 104] on button "Use template" at bounding box center [1099, 114] width 166 height 32
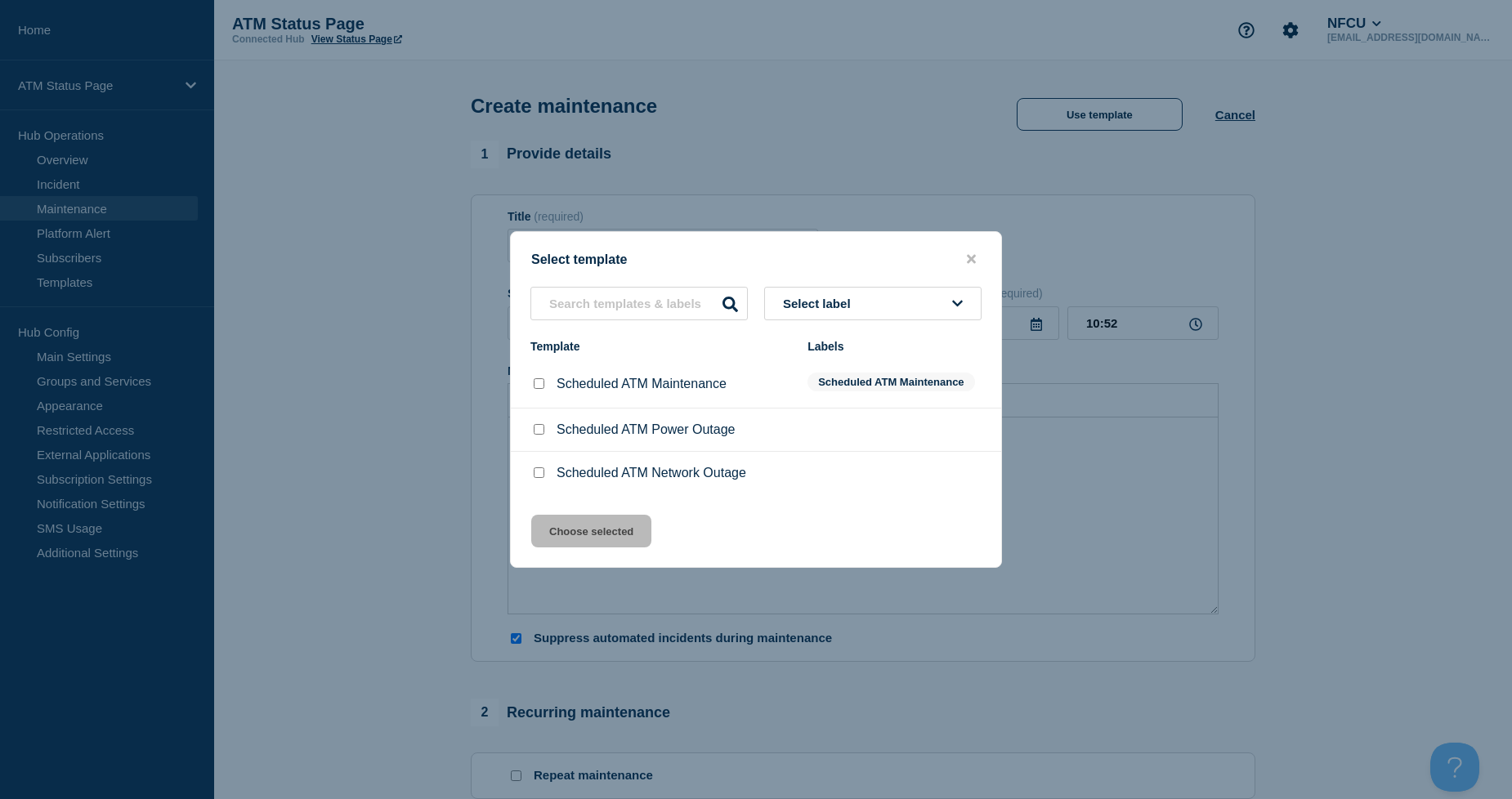
click at [536, 385] on input "Scheduled ATM Maintenance checkbox" at bounding box center [539, 383] width 10 height 10
checkbox input "true"
click at [623, 529] on button "Choose selected" at bounding box center [591, 530] width 120 height 32
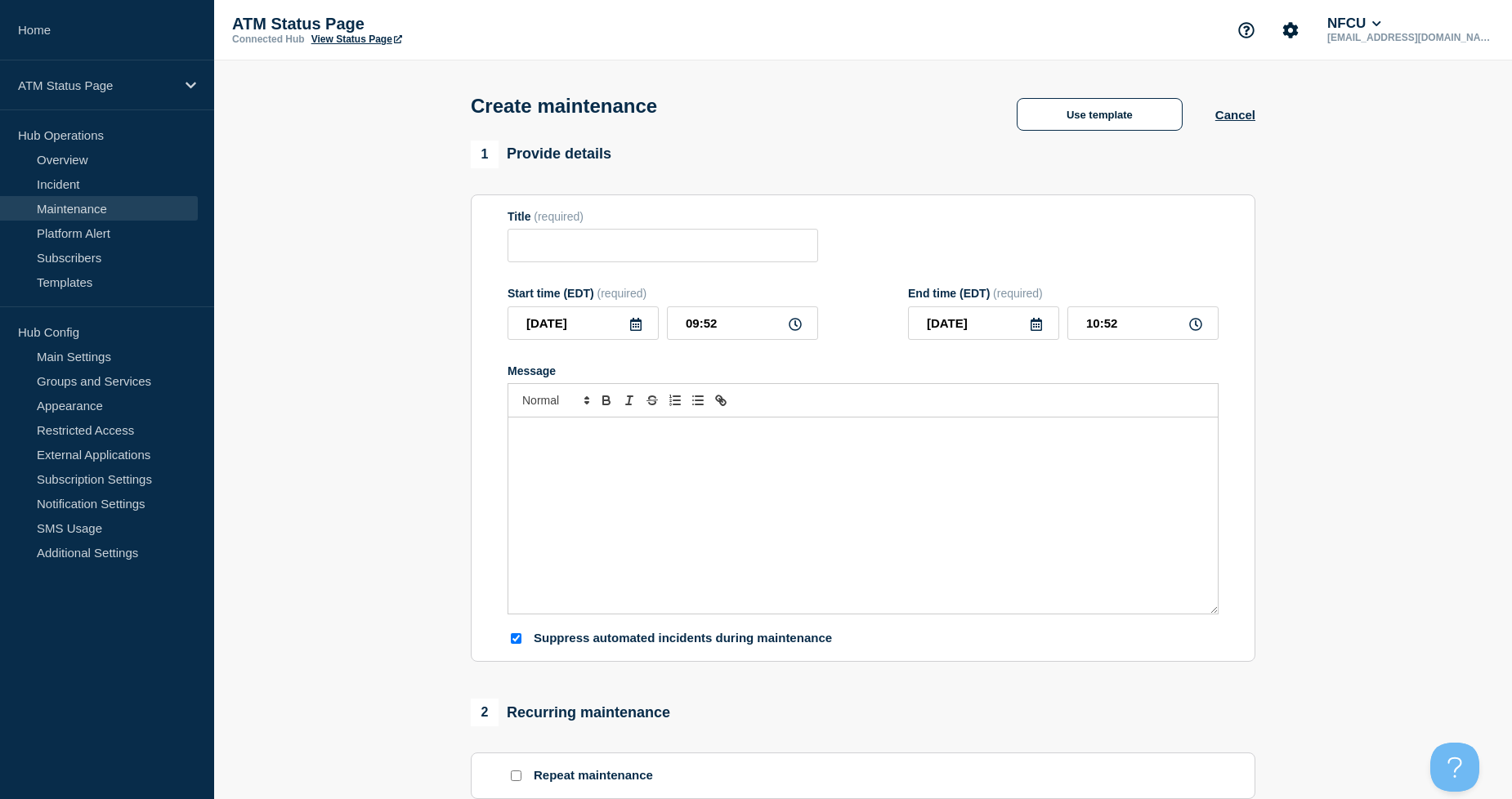
type input "Scheduled ATM Maintenance"
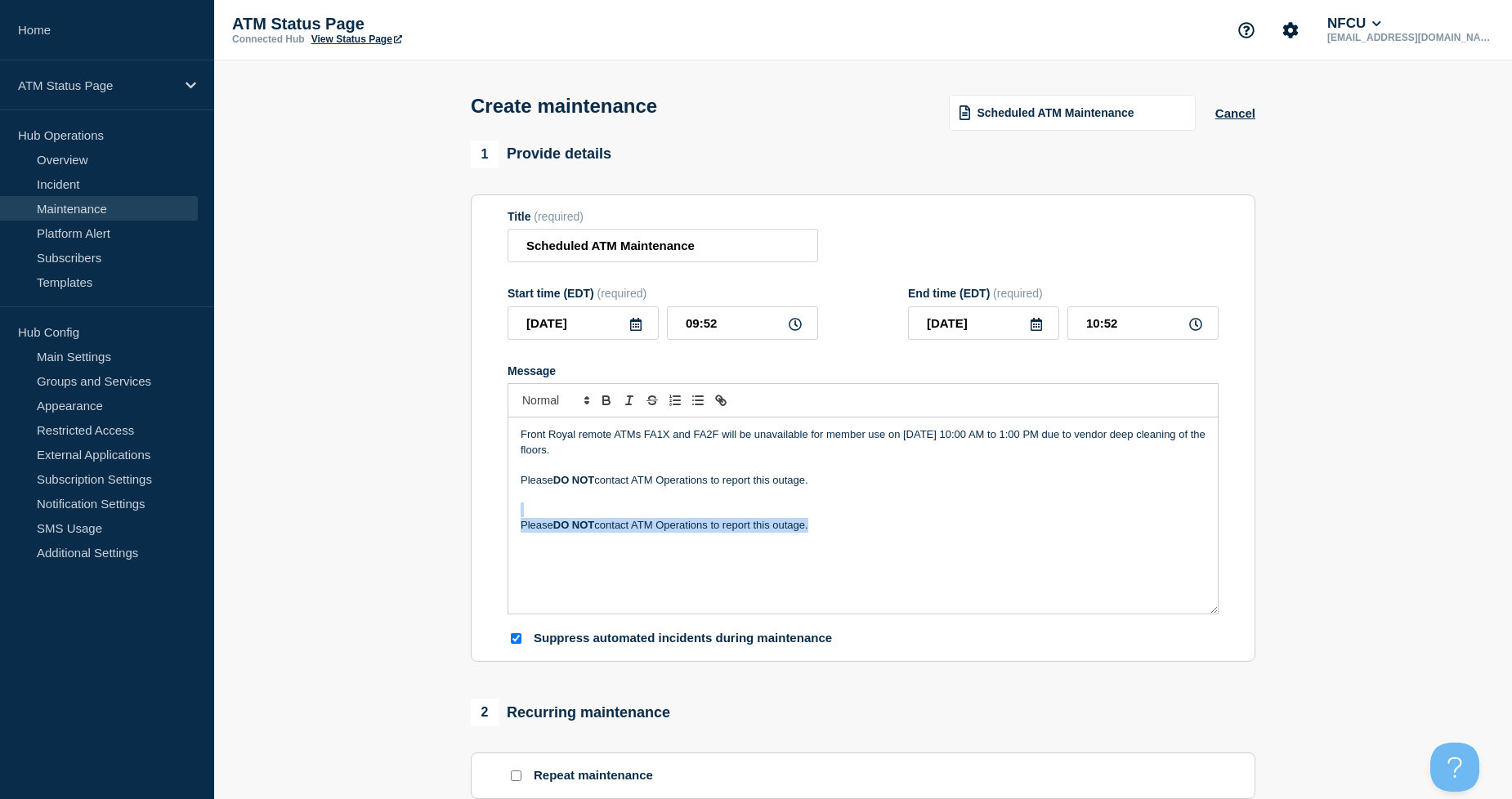
drag, startPoint x: 856, startPoint y: 540, endPoint x: 492, endPoint y: 510, distance: 365.2
click at [492, 510] on section "Title (required) Scheduled ATM Maintenance Start time (EDT) (required) [DATE] 0…" at bounding box center [863, 428] width 785 height 468
click at [874, 473] on p "Message" at bounding box center [863, 465] width 685 height 15
click at [905, 436] on p "Front Royal remote ATMs FA1X and FA2F will be unavailable for member use on [DA…" at bounding box center [863, 442] width 685 height 31
drag, startPoint x: 1132, startPoint y: 444, endPoint x: 1122, endPoint y: 451, distance: 12.2
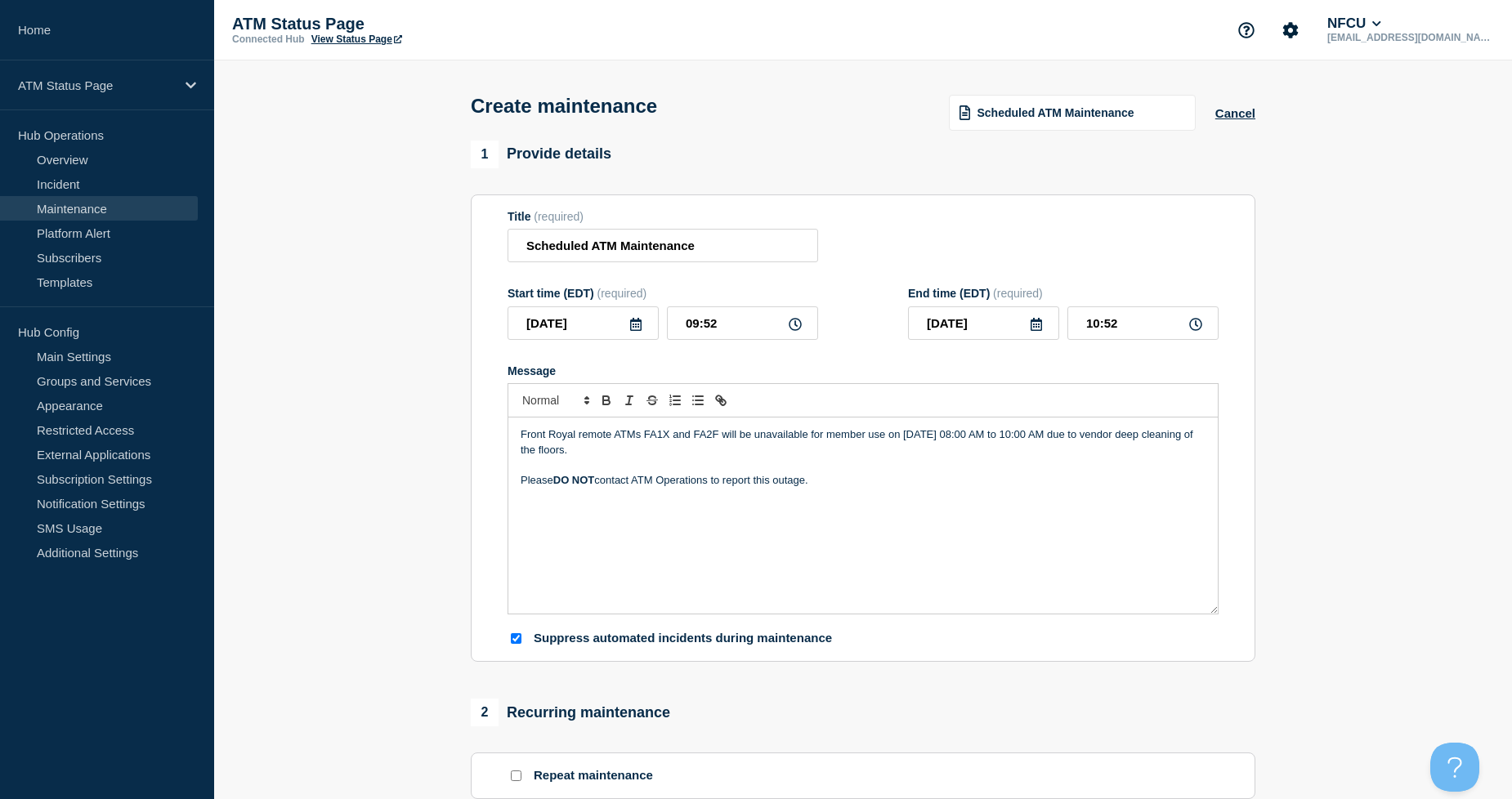
click at [1122, 451] on p "Front Royal remote ATMs FA1X and FA2F will be unavailable for member use on [DA…" at bounding box center [863, 442] width 685 height 31
click at [636, 329] on icon at bounding box center [636, 325] width 13 height 13
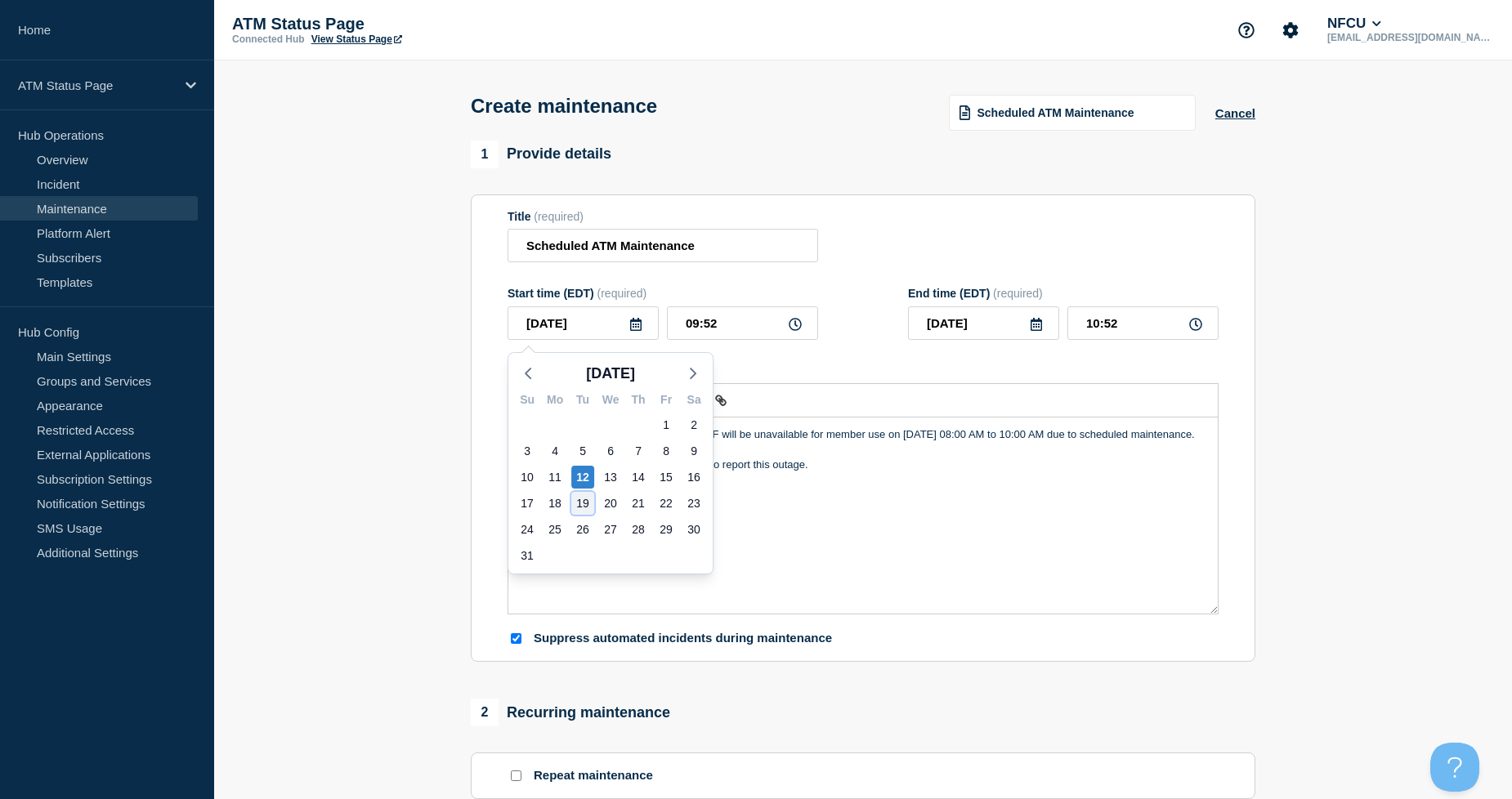
click at [583, 505] on div "19" at bounding box center [582, 503] width 23 height 23
type input "[DATE]"
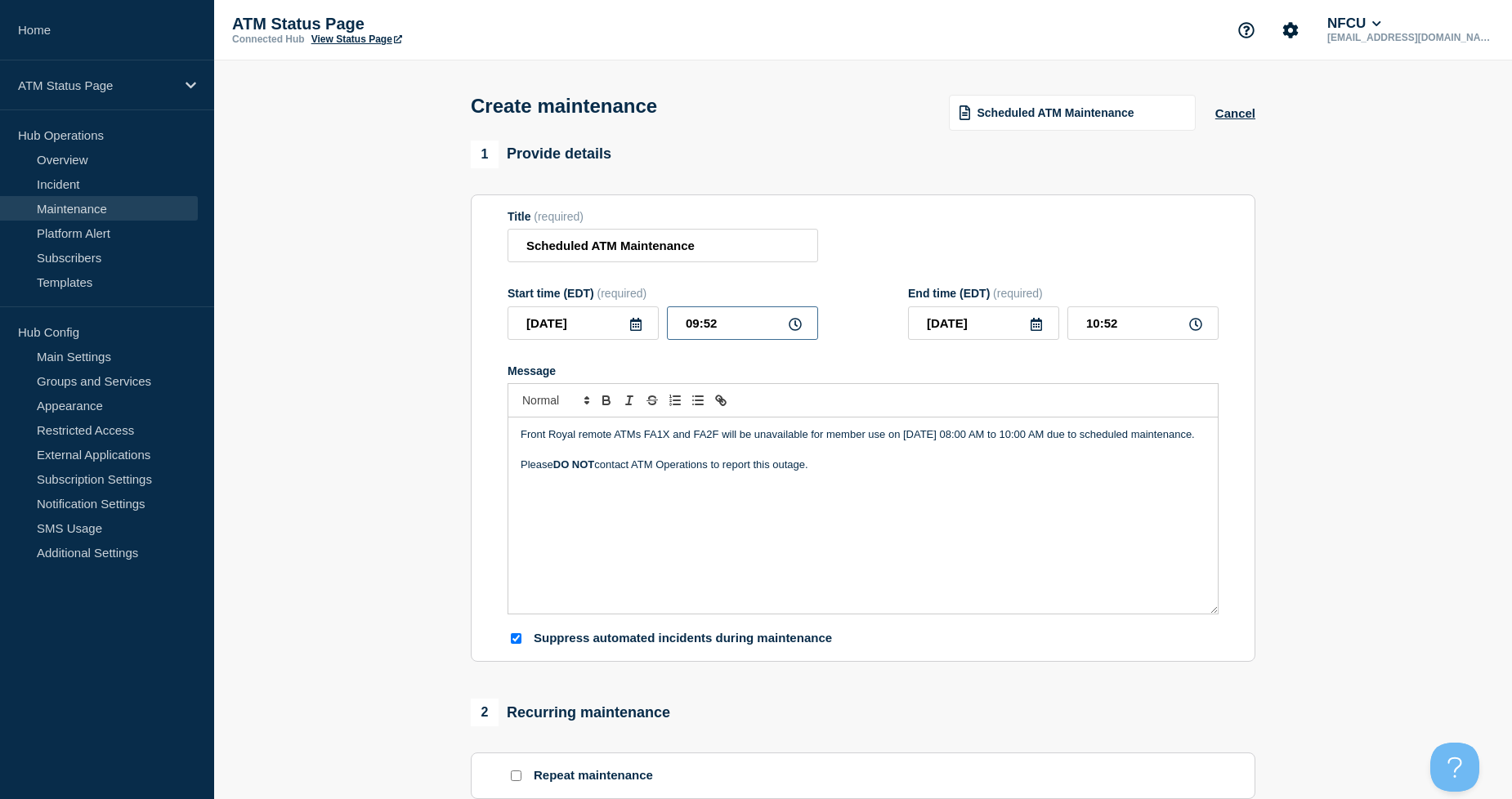
drag, startPoint x: 688, startPoint y: 329, endPoint x: 742, endPoint y: 329, distance: 54.0
click at [742, 329] on input "09:52" at bounding box center [742, 323] width 151 height 33
click at [690, 324] on input "09:52" at bounding box center [742, 323] width 151 height 33
drag, startPoint x: 688, startPoint y: 326, endPoint x: 739, endPoint y: 328, distance: 51.0
click at [739, 328] on input "09:52" at bounding box center [742, 323] width 151 height 33
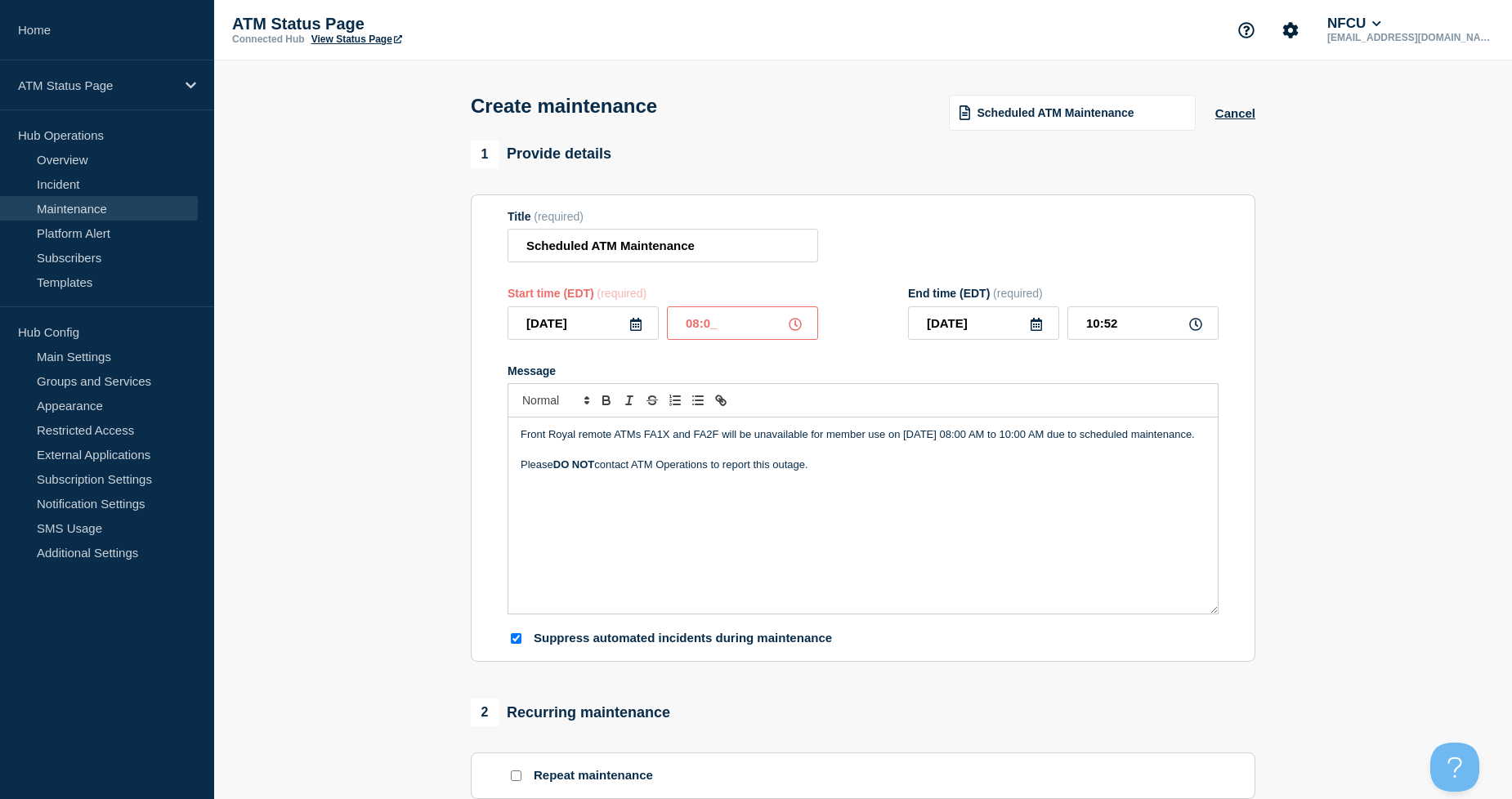
type input "08:00"
drag, startPoint x: 1109, startPoint y: 328, endPoint x: 1183, endPoint y: 419, distance: 117.3
click at [1109, 328] on input "10:__" at bounding box center [1143, 323] width 151 height 33
type input "10:00"
click at [809, 487] on p "Message" at bounding box center [863, 480] width 685 height 15
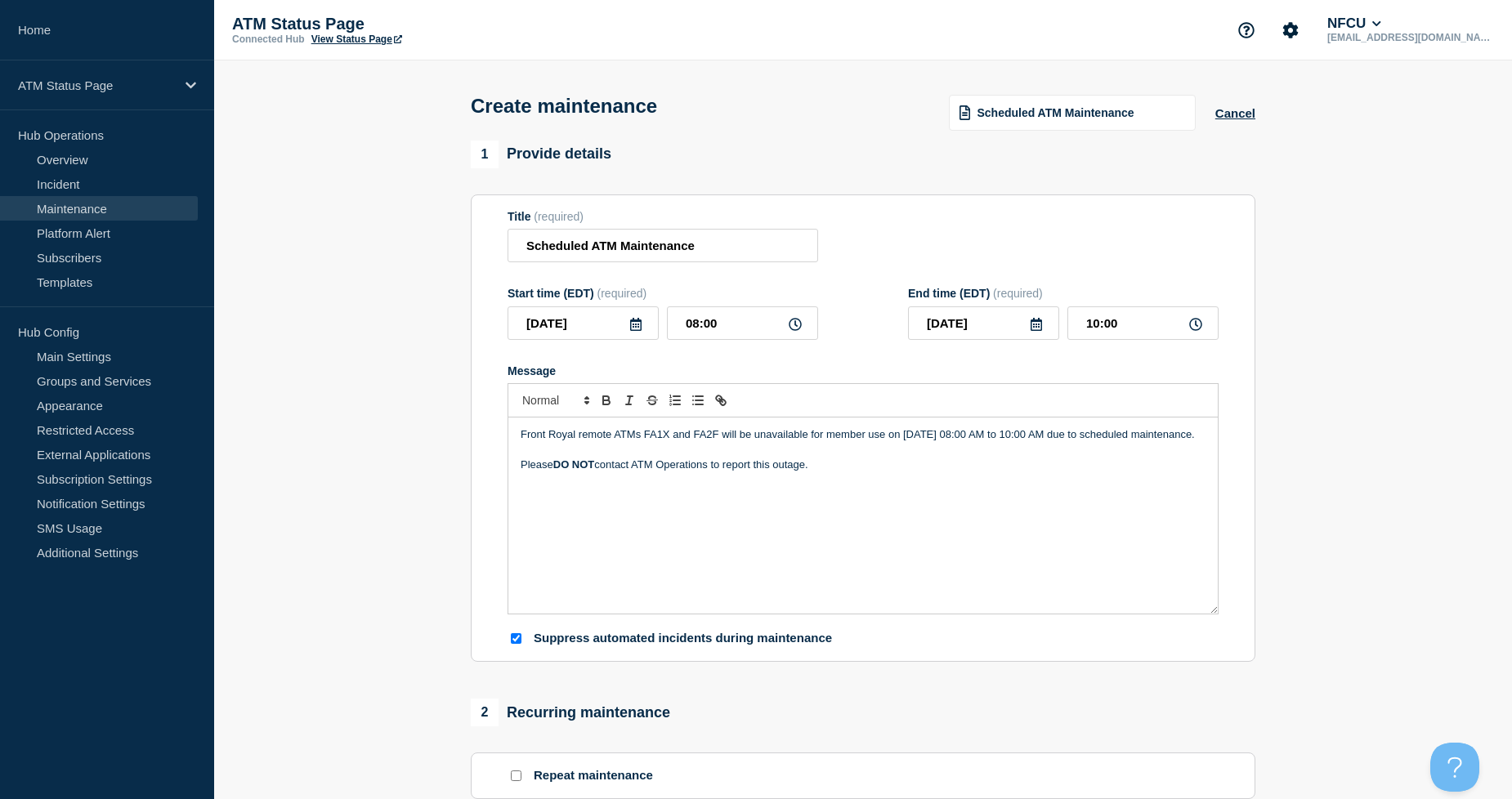
click at [861, 487] on p "Message" at bounding box center [863, 480] width 685 height 15
click at [847, 487] on p "Message" at bounding box center [863, 480] width 685 height 15
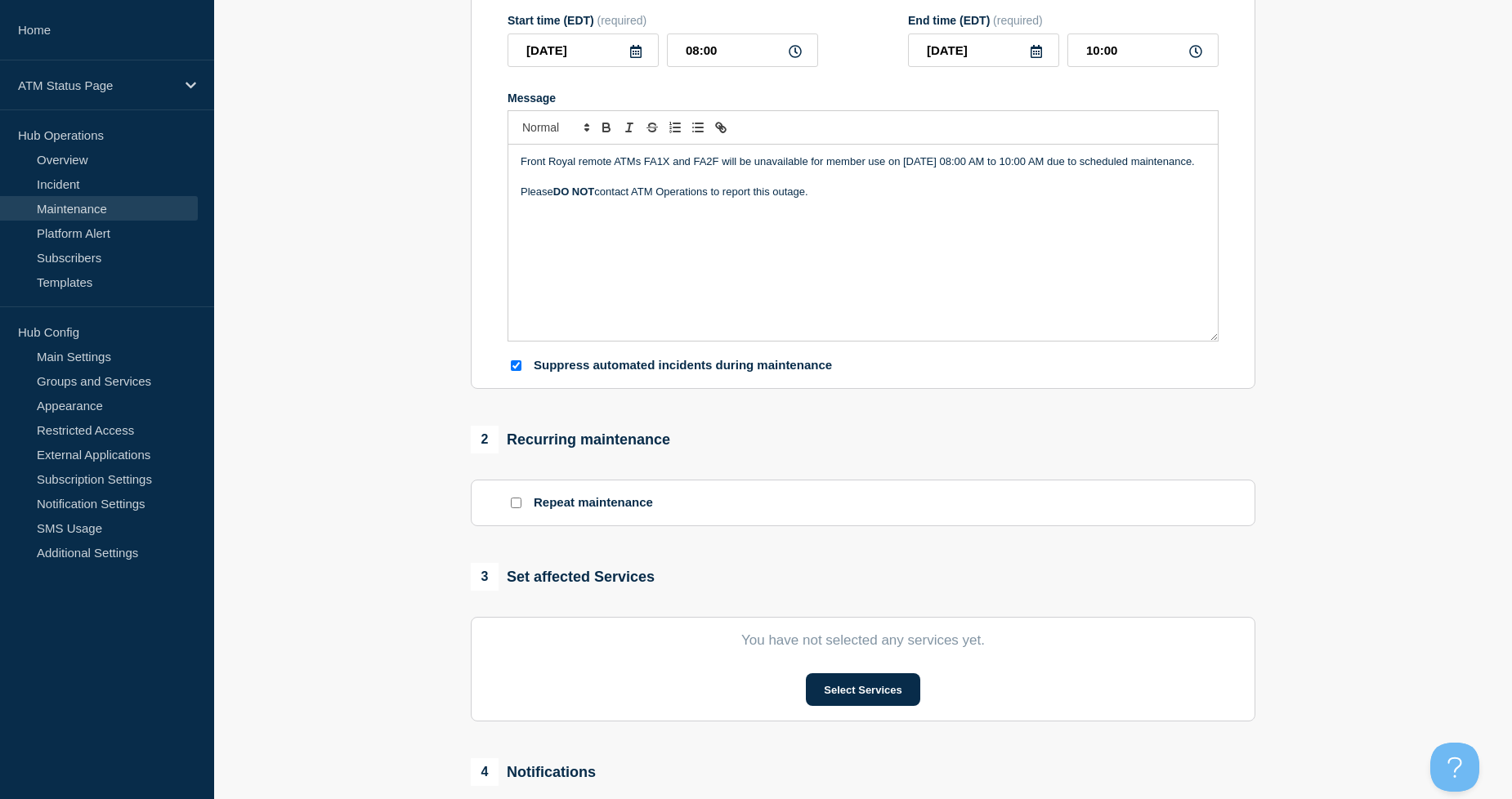
scroll to position [272, 0]
click at [859, 682] on button "Select Services" at bounding box center [862, 690] width 114 height 32
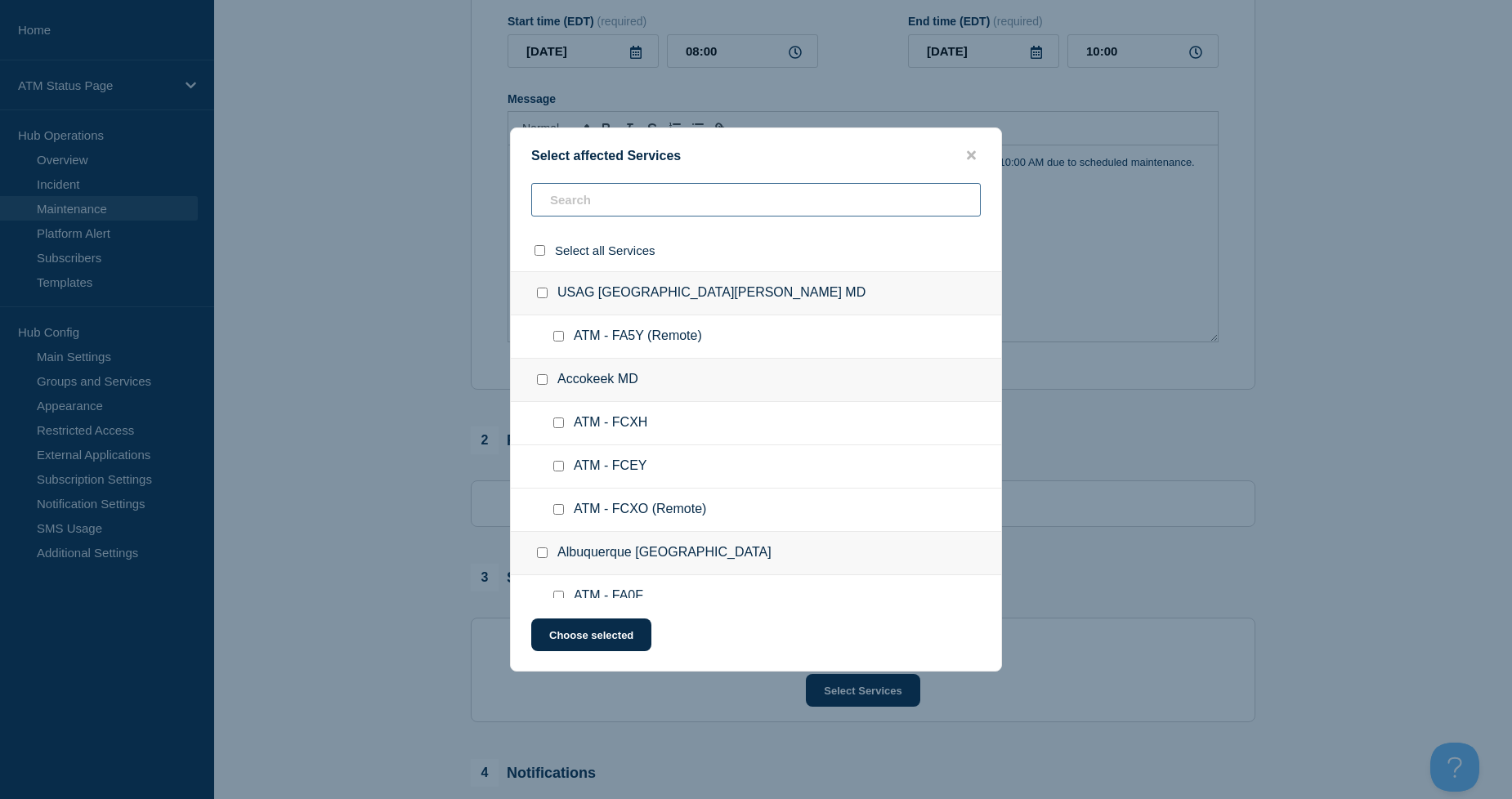
click at [581, 193] on input "text" at bounding box center [756, 200] width 450 height 33
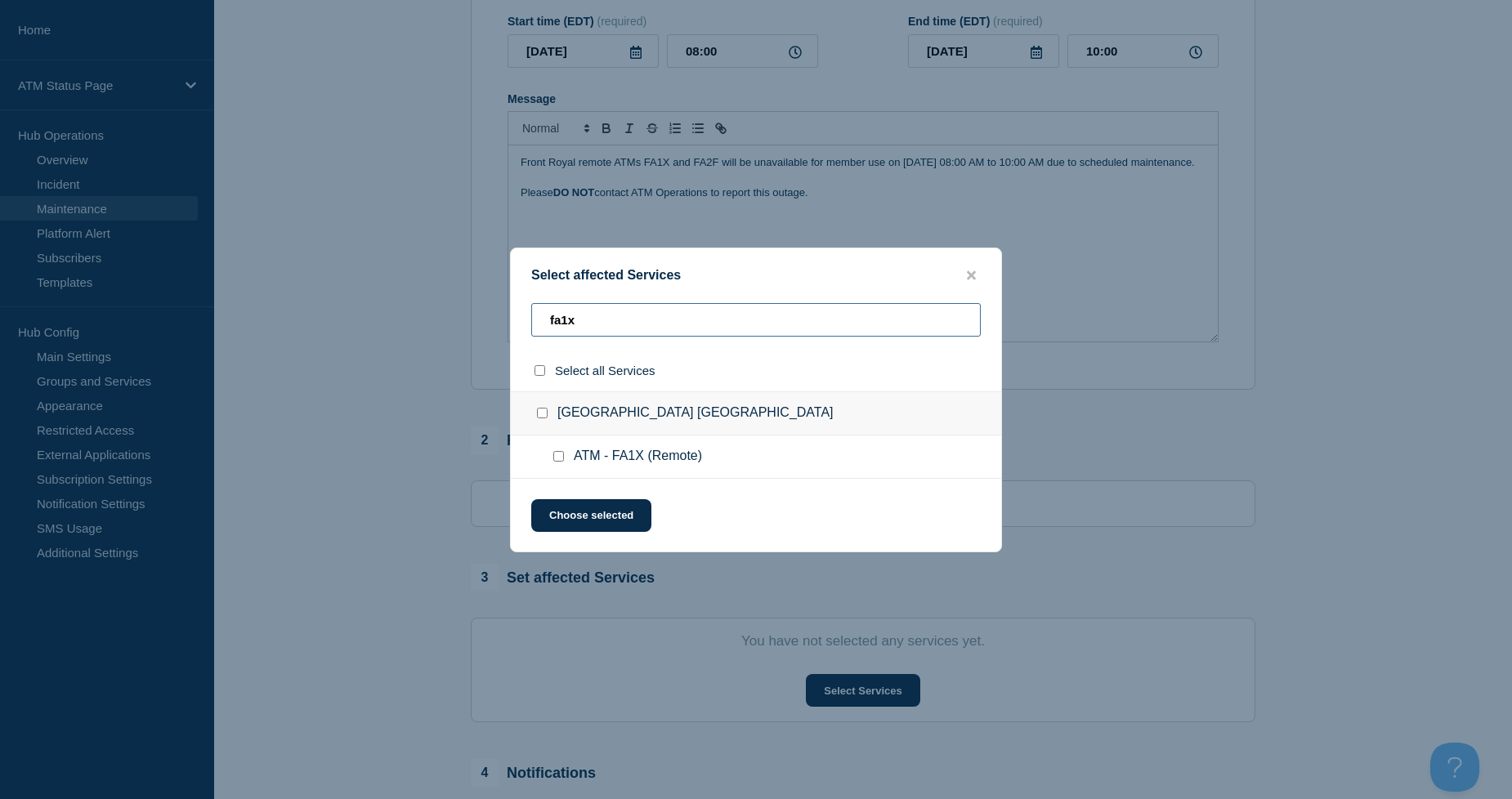
type input "fa1x"
click at [557, 460] on input "ATM - FA1X (Remote) checkbox" at bounding box center [558, 456] width 10 height 10
checkbox input "true"
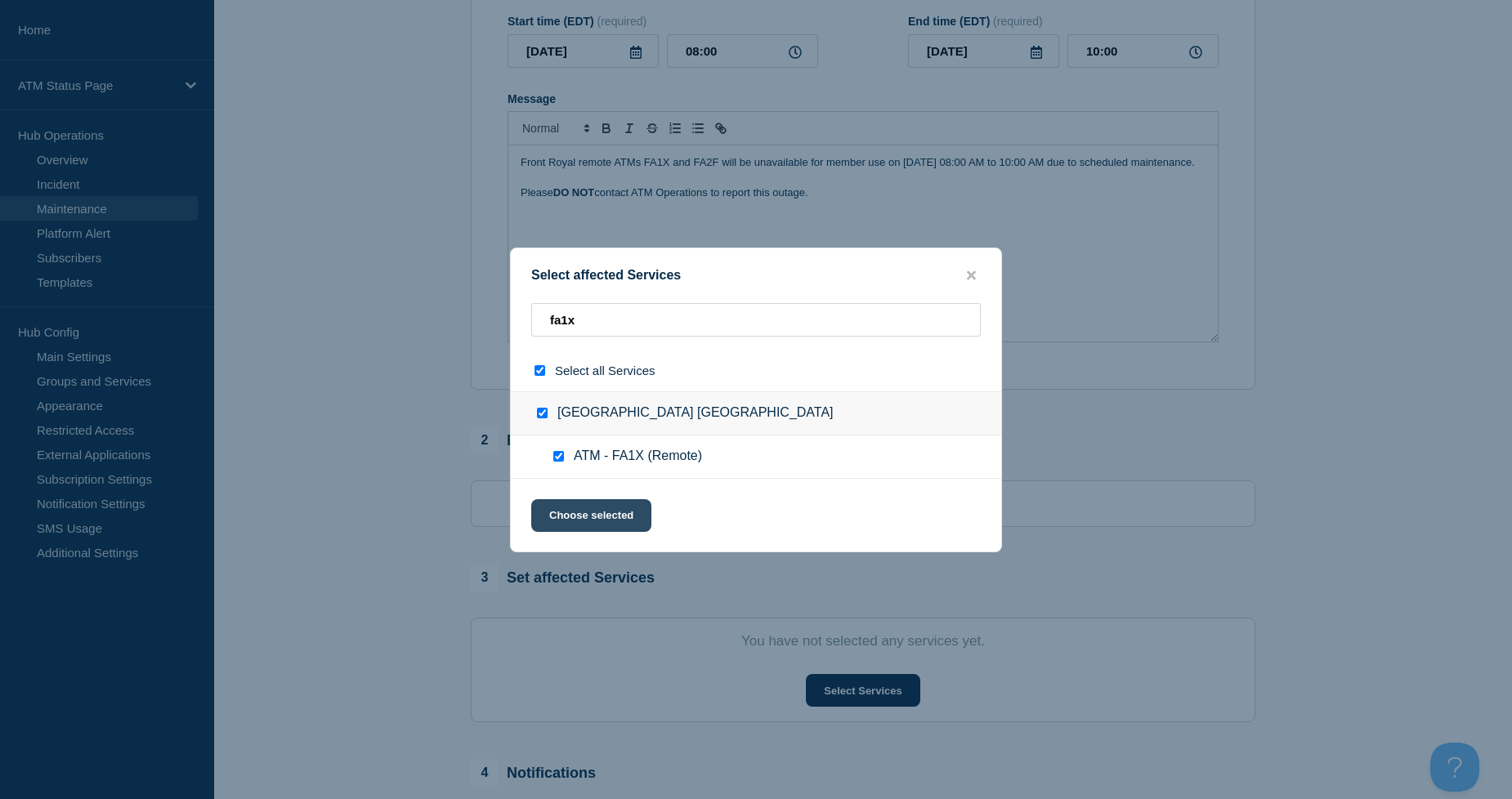
drag, startPoint x: 615, startPoint y: 522, endPoint x: 634, endPoint y: 532, distance: 21.5
click at [616, 522] on button "Choose selected" at bounding box center [591, 515] width 120 height 32
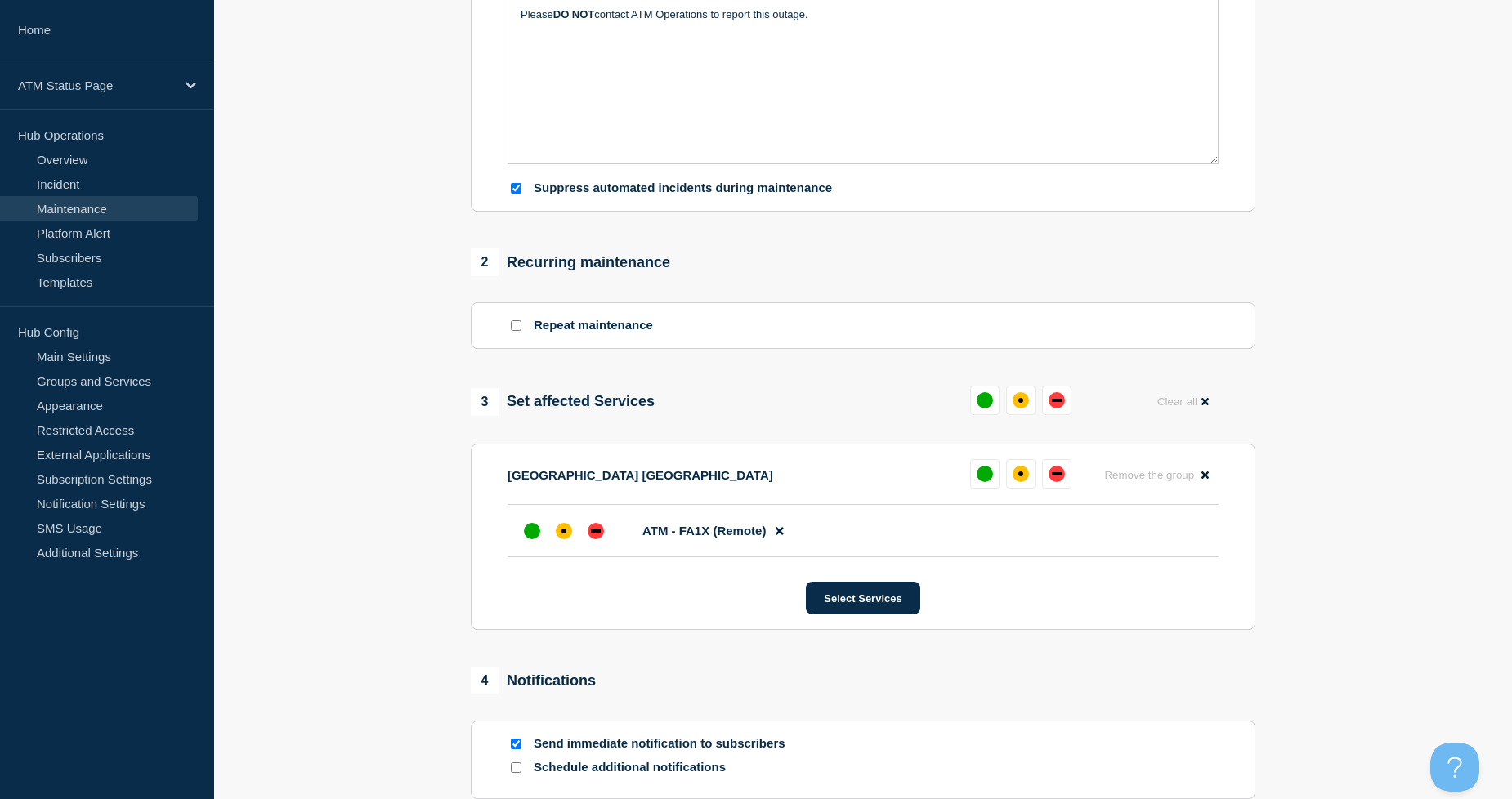
scroll to position [453, 0]
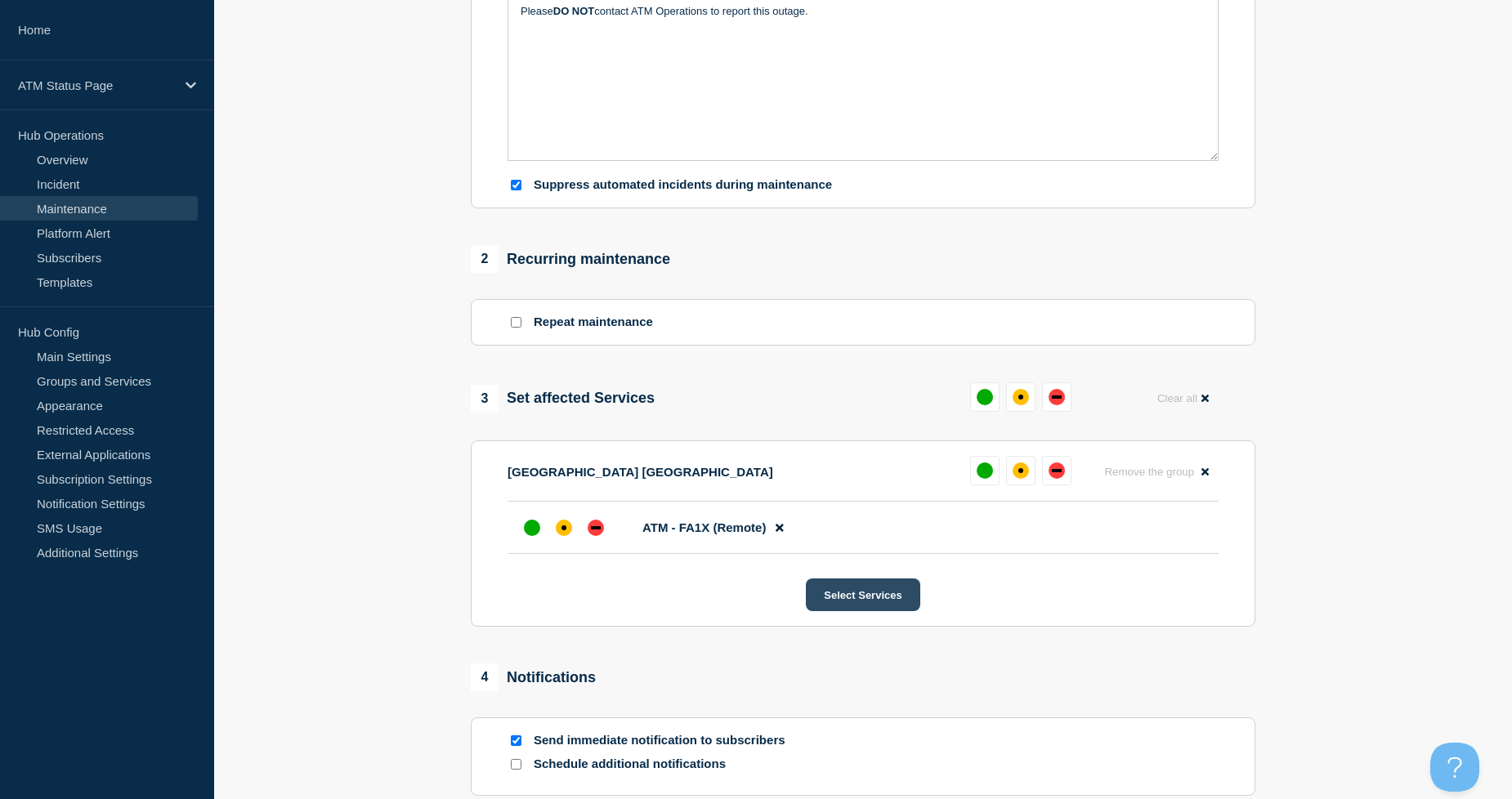
click at [855, 599] on button "Select Services" at bounding box center [862, 594] width 114 height 32
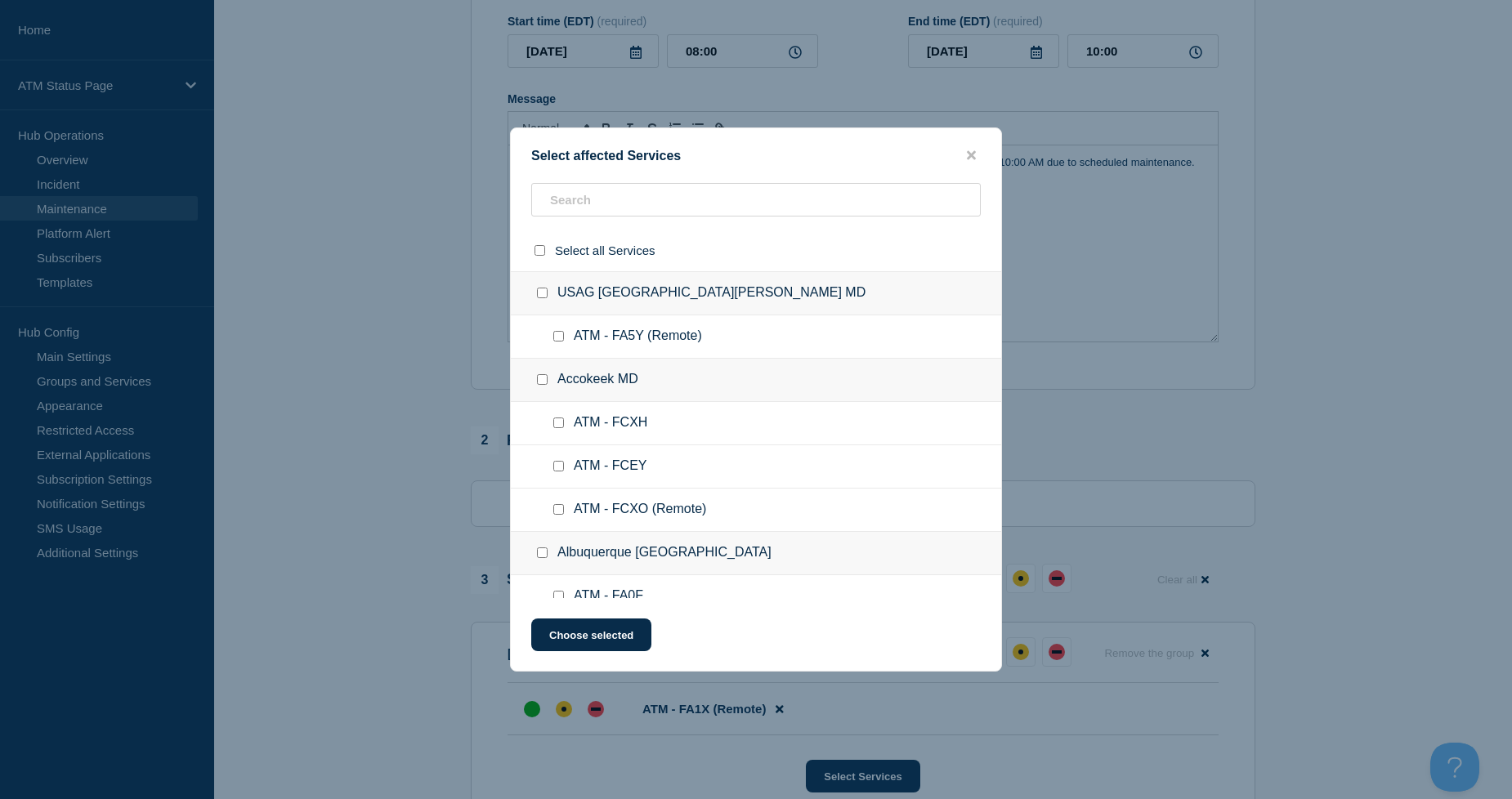
scroll to position [363, 0]
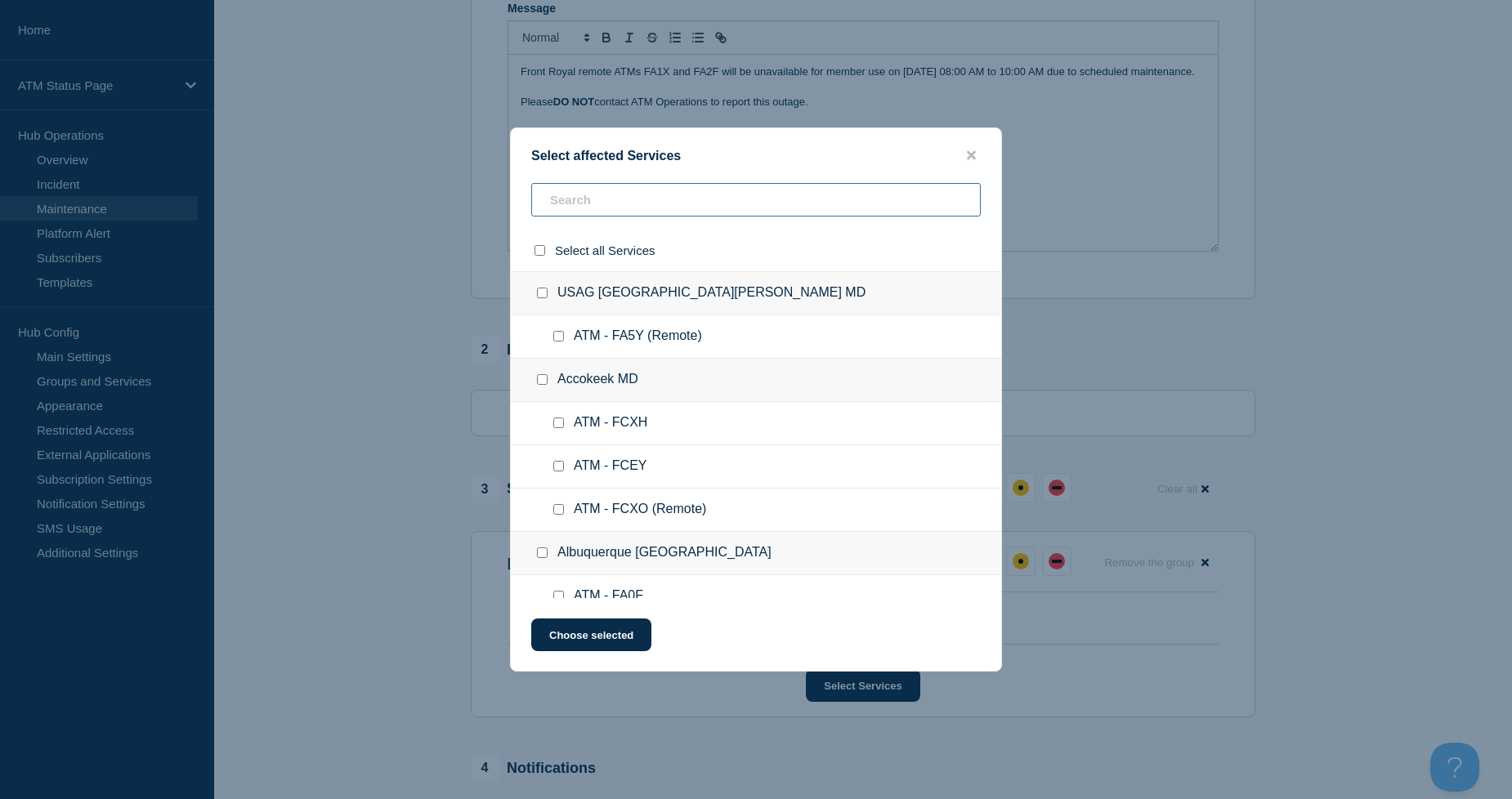
click at [642, 213] on input "text" at bounding box center [756, 200] width 450 height 33
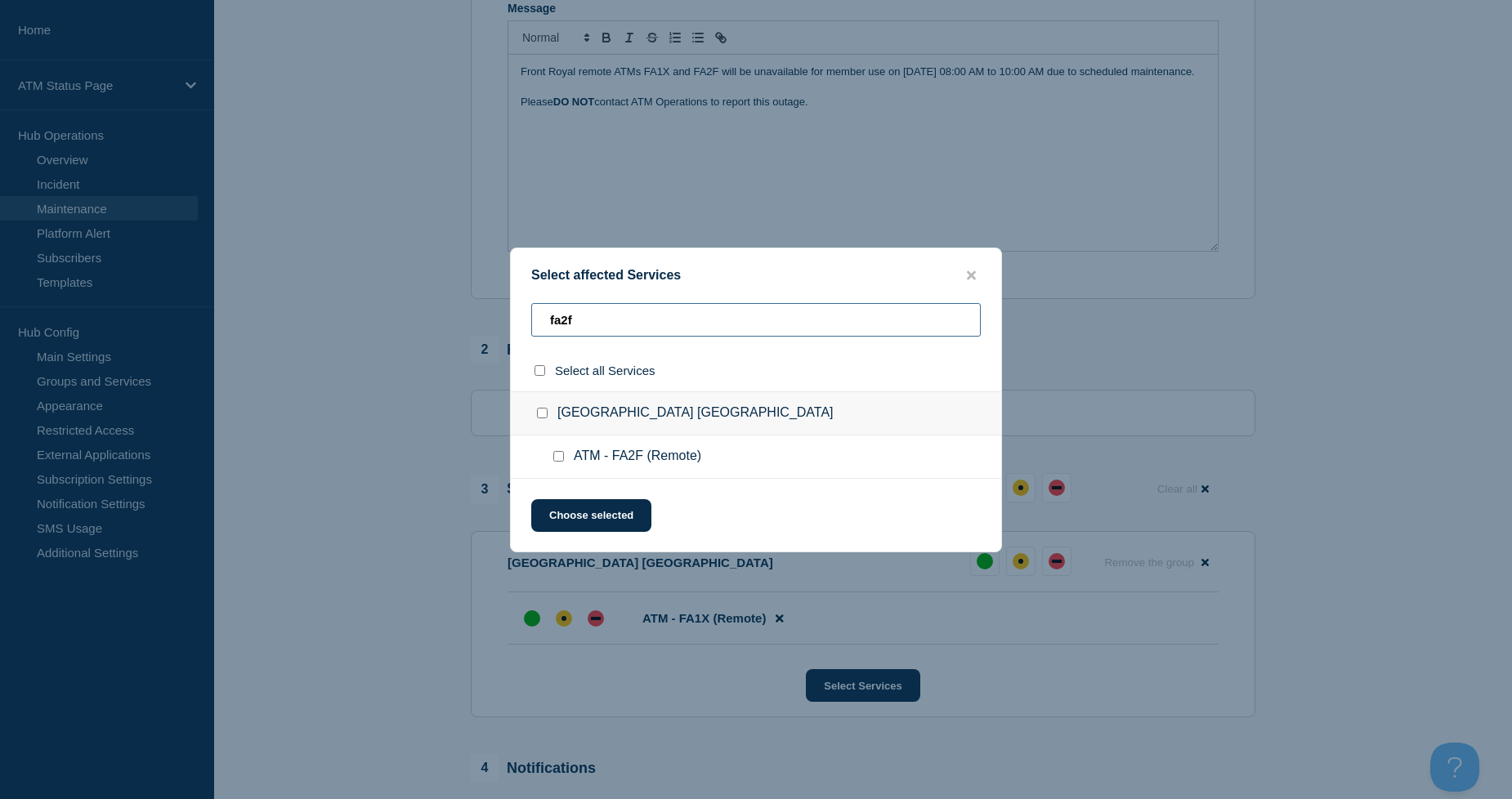
type input "fa2f"
click at [563, 459] on input "ATM - FA2F (Remote) checkbox" at bounding box center [558, 456] width 10 height 10
checkbox input "true"
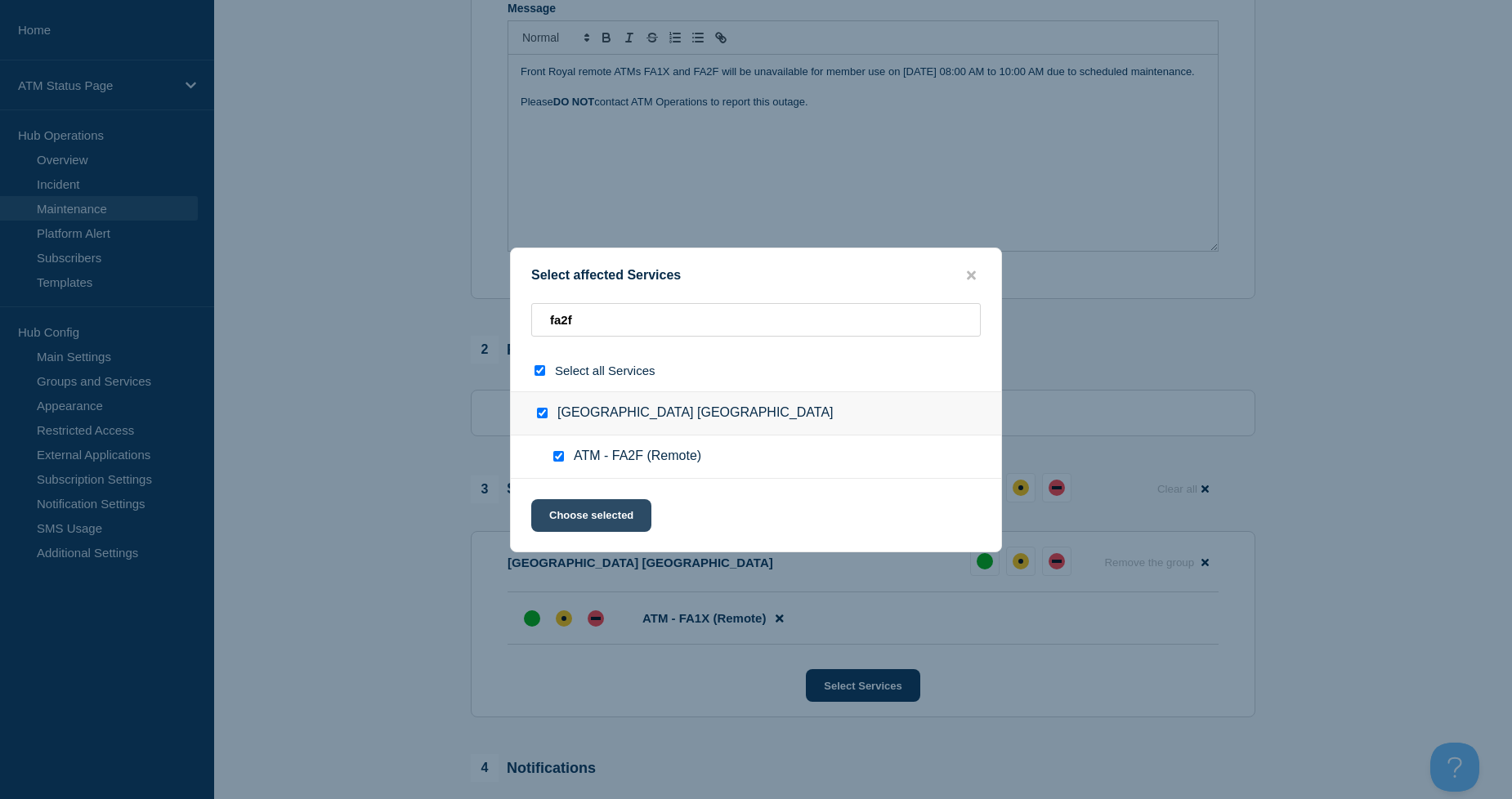
click at [590, 499] on button "Choose selected" at bounding box center [591, 515] width 120 height 32
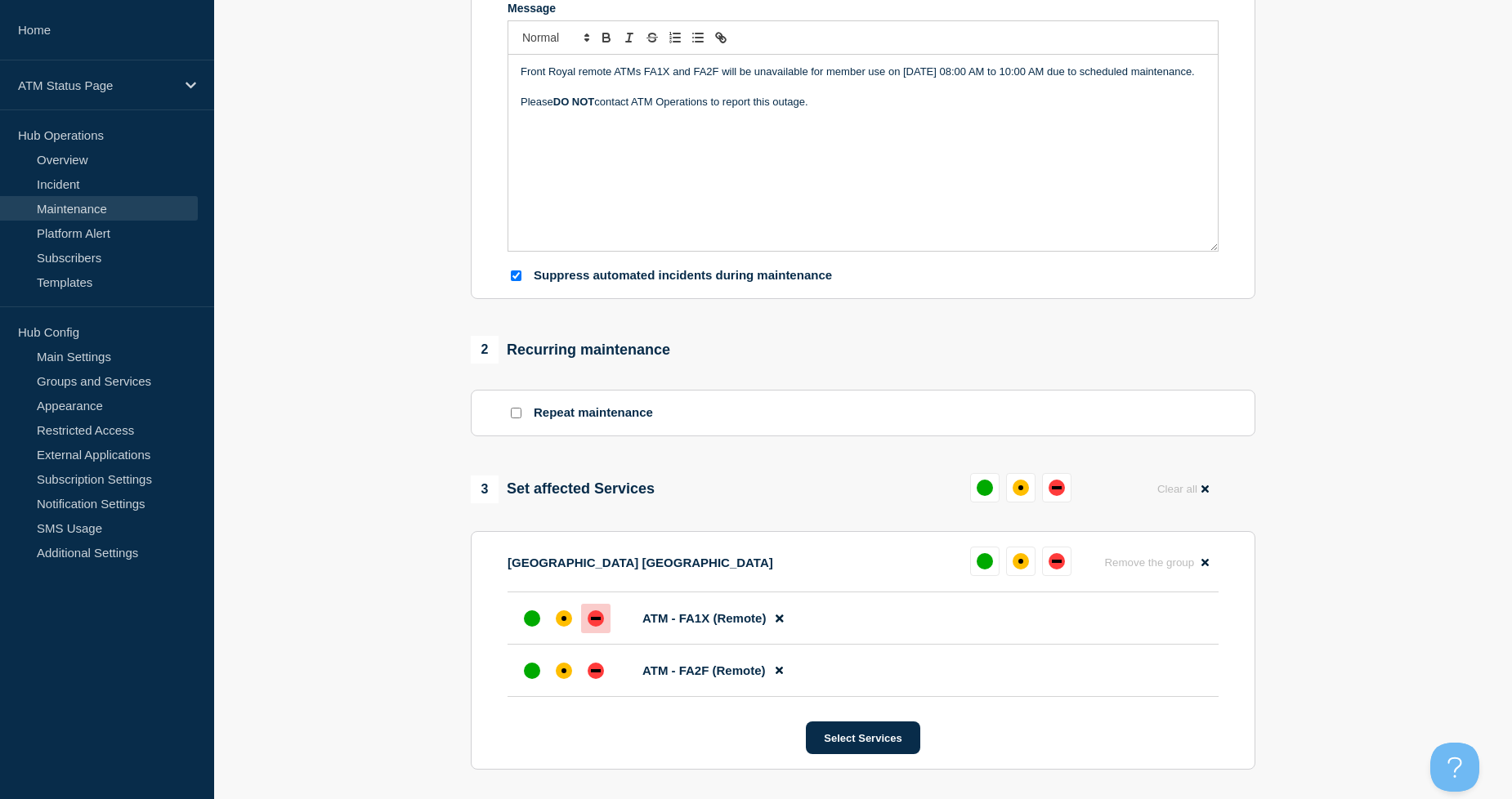
click at [592, 626] on div "down" at bounding box center [596, 619] width 17 height 17
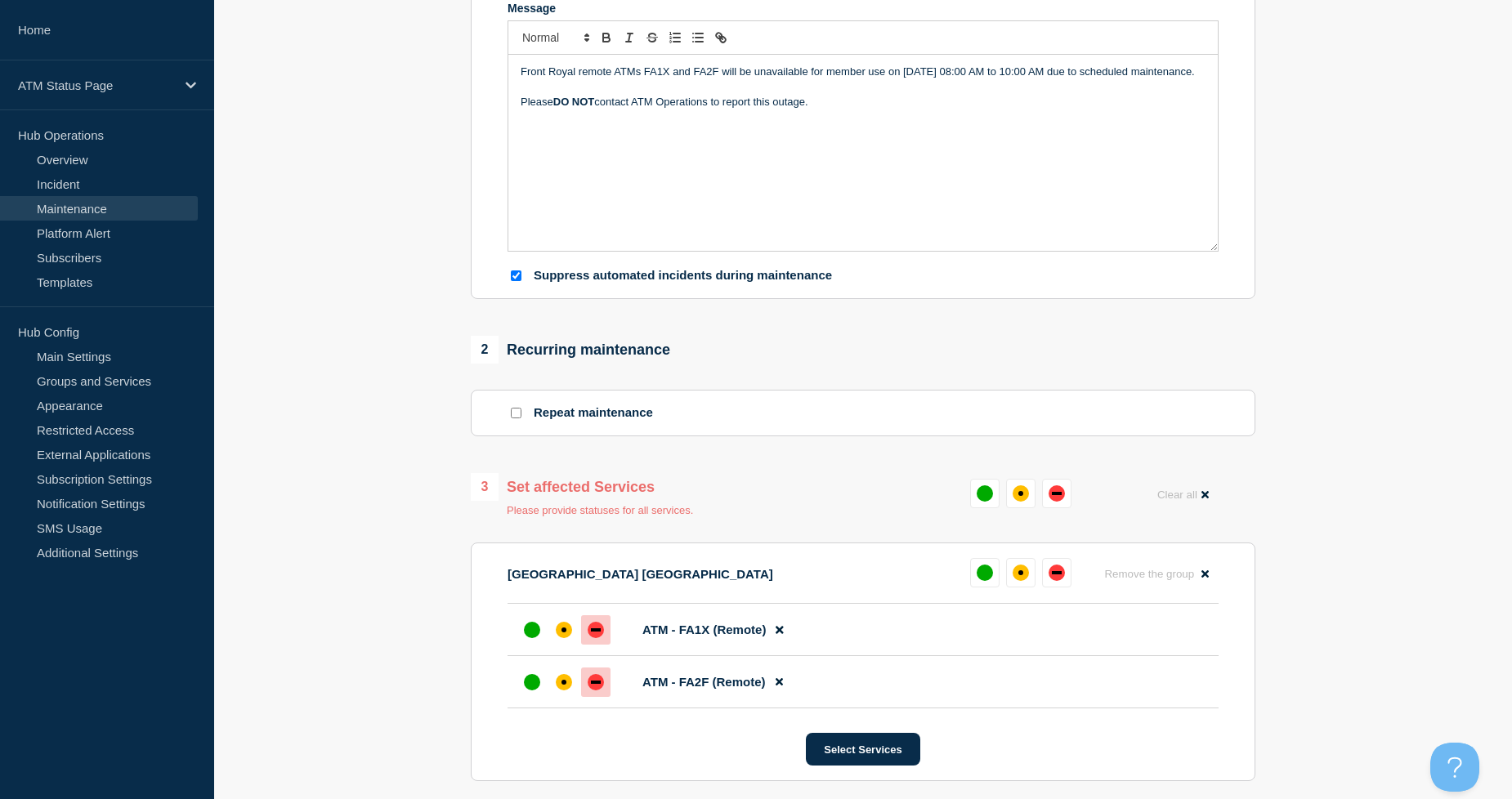
click at [598, 682] on div "down" at bounding box center [596, 682] width 17 height 17
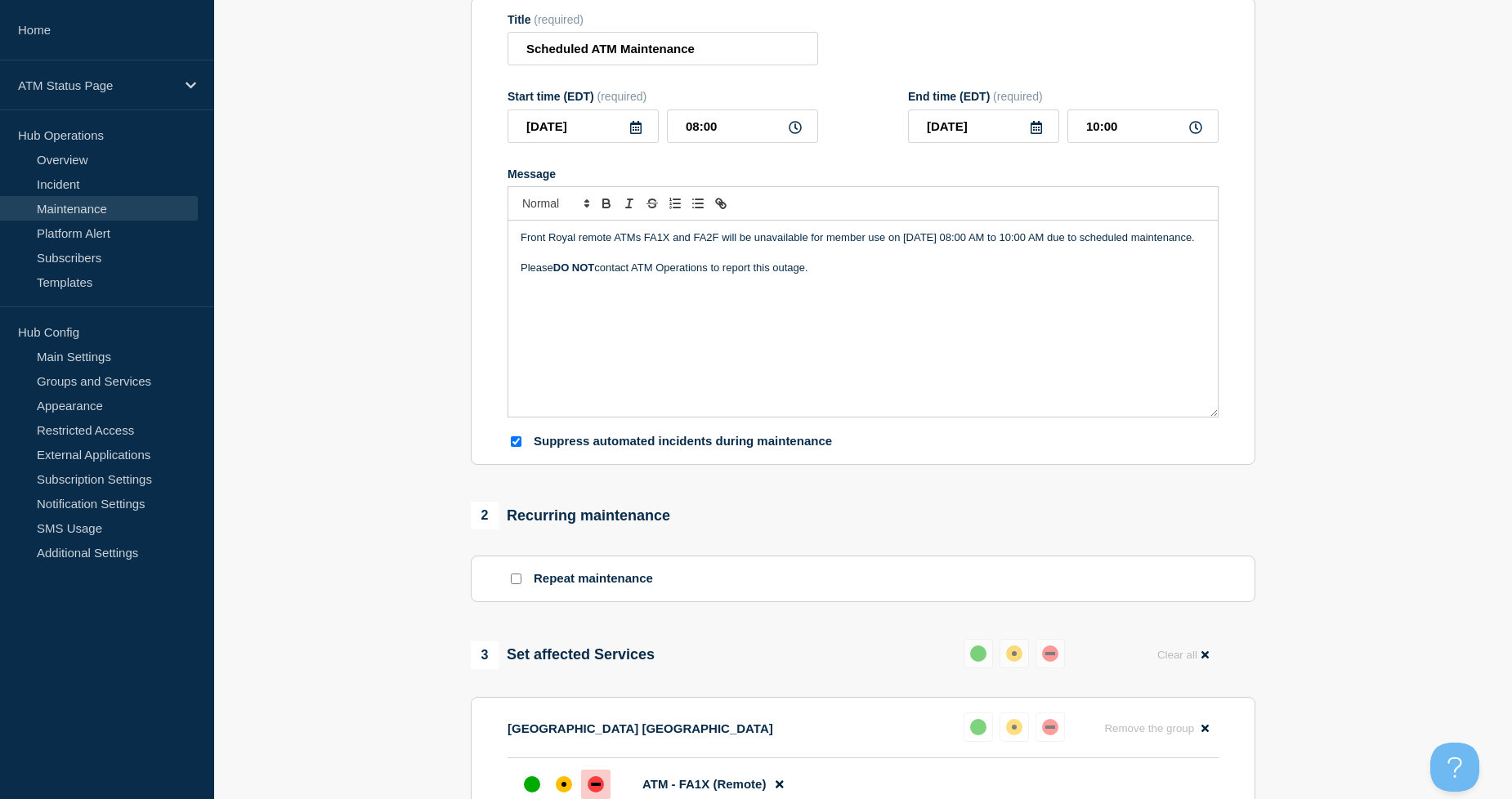
scroll to position [181, 0]
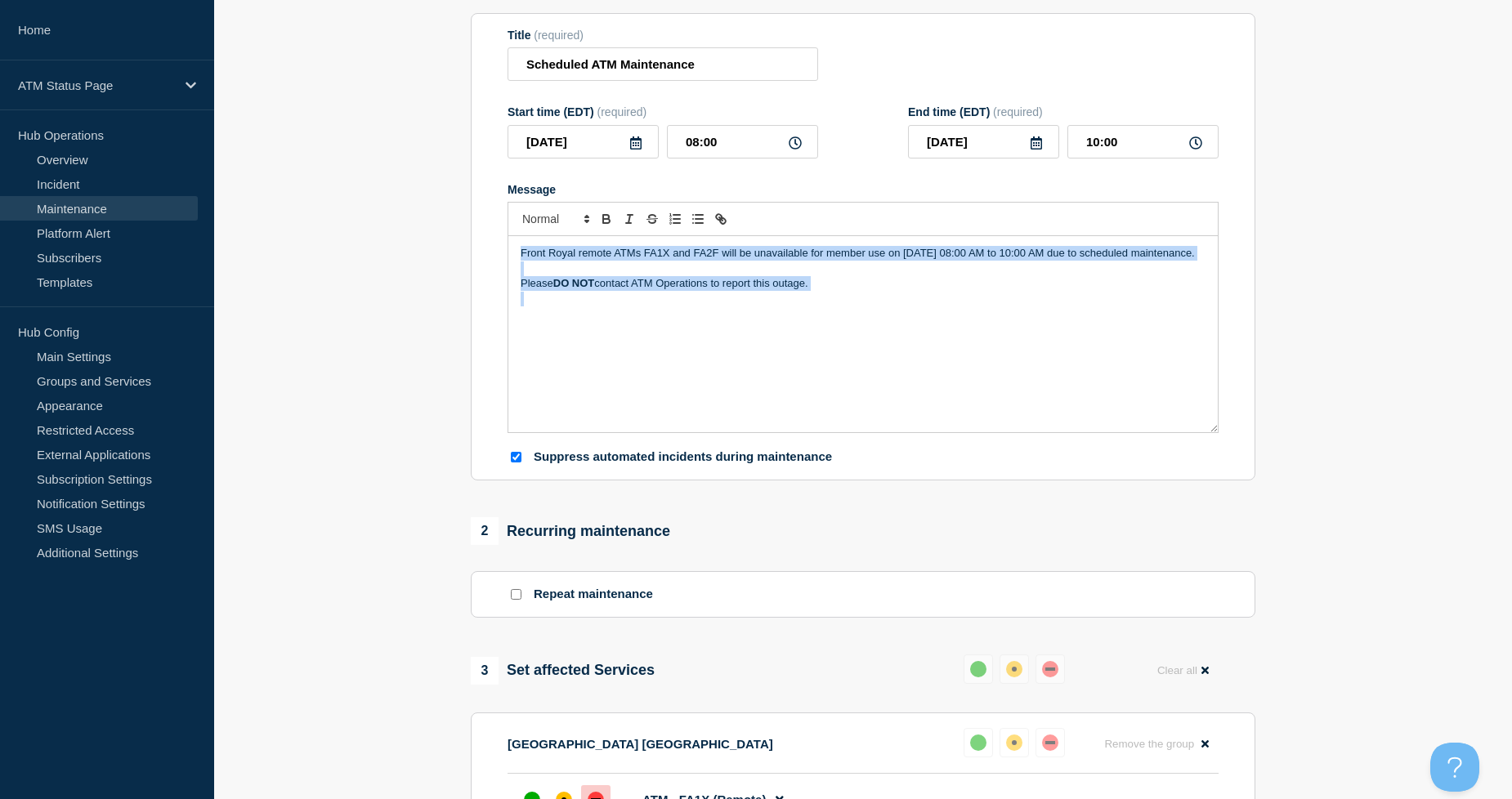
drag, startPoint x: 878, startPoint y: 312, endPoint x: 523, endPoint y: 246, distance: 361.1
click at [523, 246] on div "Front Royal remote ATMs FA1X and FA2F will be unavailable for member use on [DA…" at bounding box center [862, 334] width 710 height 196
copy div "Front Royal remote ATMs FA1X and FA2F will be unavailable for member use on [DA…"
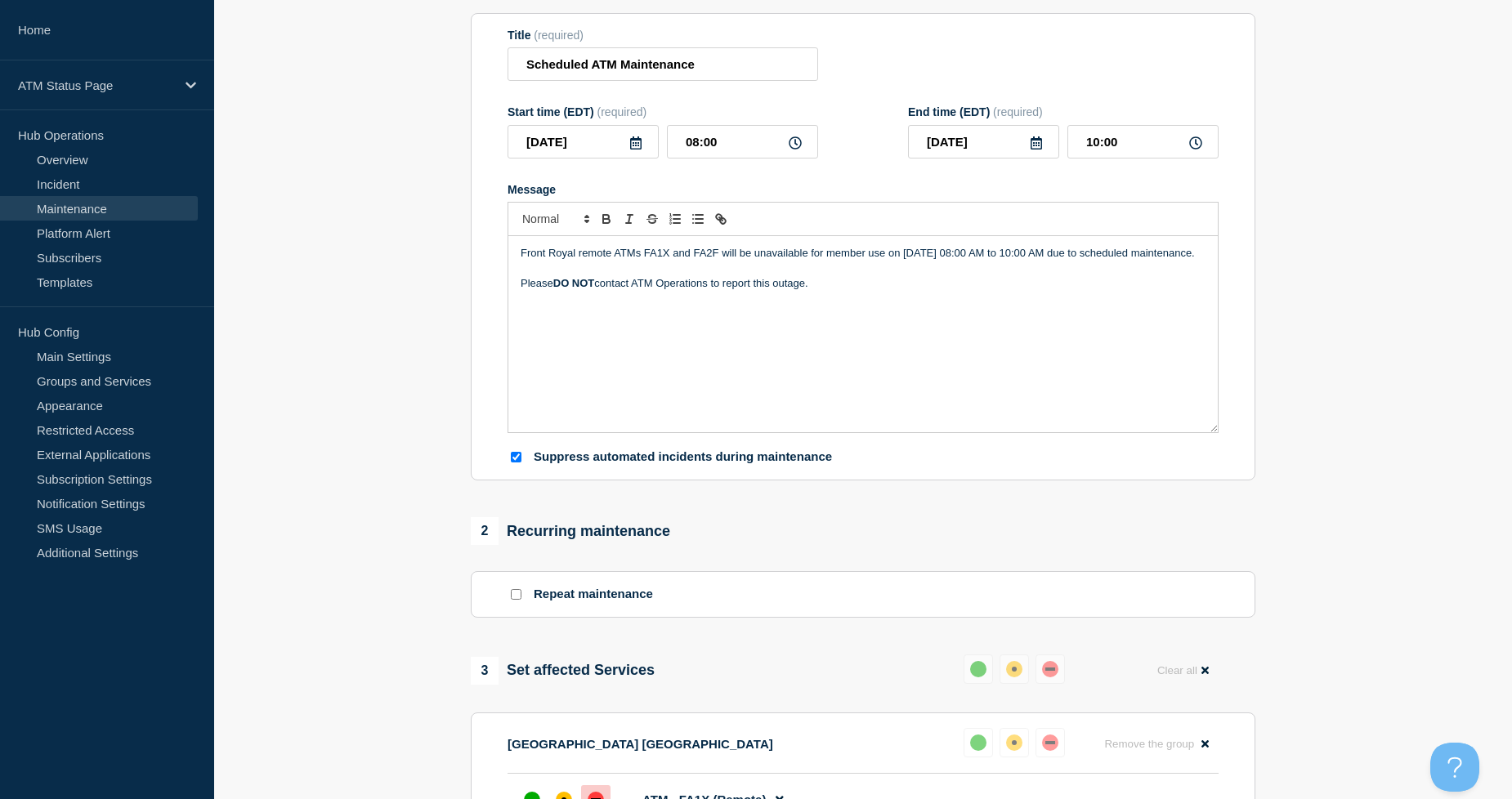
click at [1371, 446] on section "1 Provide details Title (required) Scheduled ATM Maintenance Start time (EDT) (…" at bounding box center [862, 595] width 1298 height 1272
click at [973, 341] on div "Front Royal remote ATMs FA1X and FA2F will be unavailable for member use on [DA…" at bounding box center [862, 334] width 710 height 196
click at [960, 400] on div "Front Royal remote ATMs FA1X and FA2F will be unavailable for member use on [DA…" at bounding box center [862, 334] width 710 height 196
drag, startPoint x: 935, startPoint y: 329, endPoint x: 948, endPoint y: 324, distance: 13.9
click at [935, 329] on div "Front Royal remote ATMs FA1X and FA2F will be unavailable for member use on [DA…" at bounding box center [862, 334] width 710 height 196
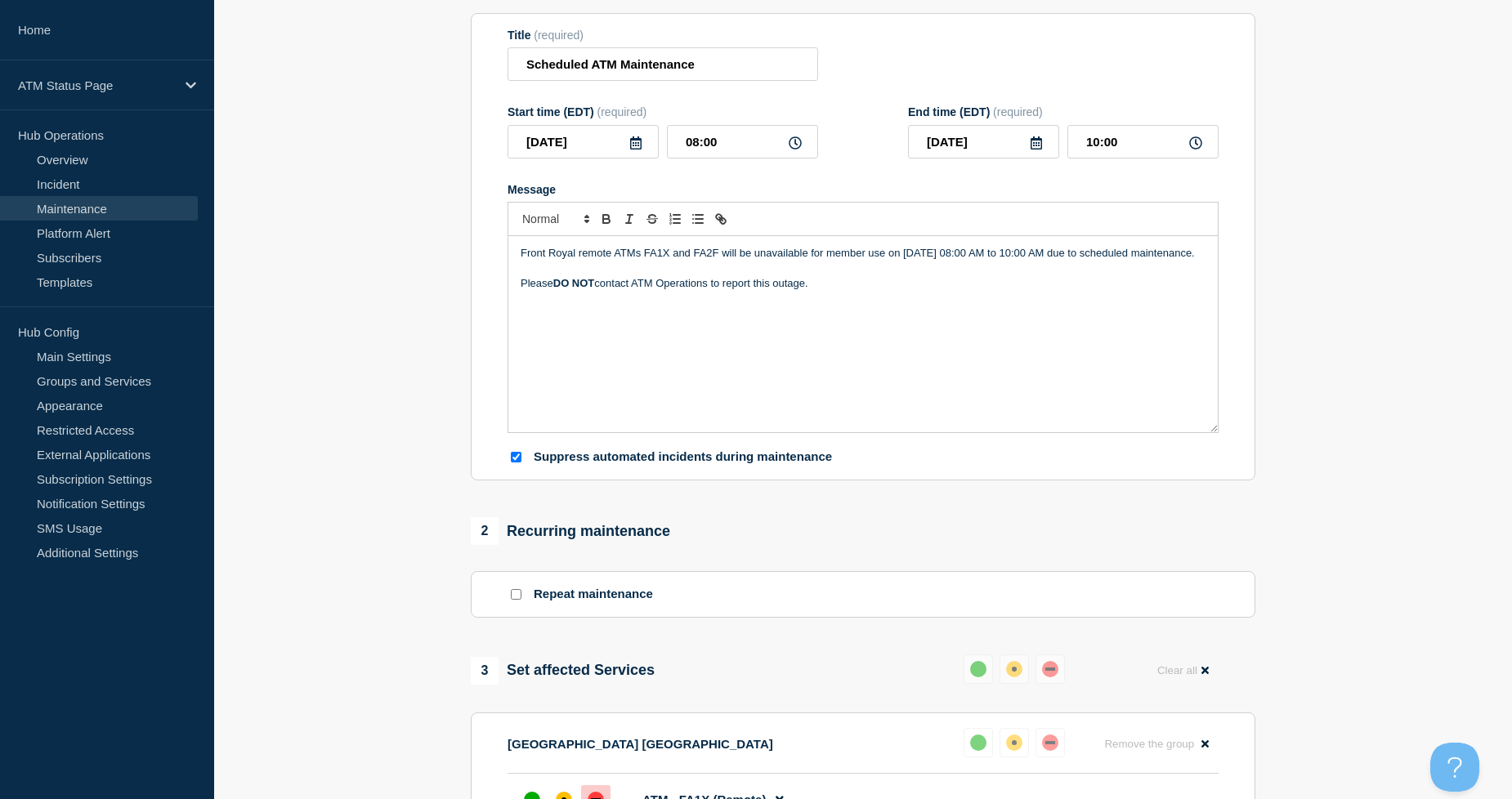
click at [676, 343] on div "Front Royal remote ATMs FA1X and FA2F will be unavailable for member use on [DA…" at bounding box center [862, 334] width 710 height 196
click at [817, 261] on p "Front Royal remote ATMs FA1X and FA2F will be unavailable for member use on [DA…" at bounding box center [863, 253] width 685 height 15
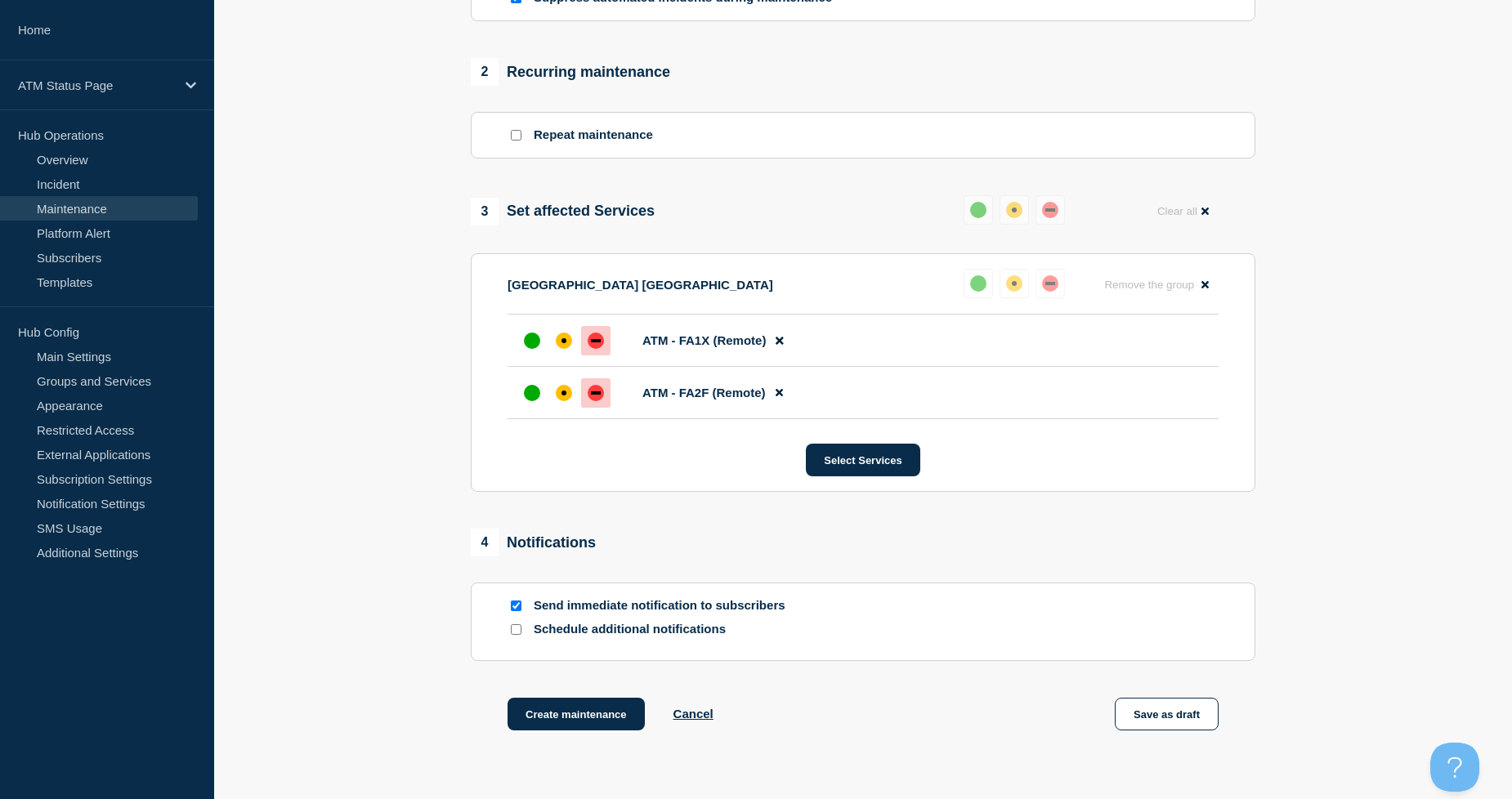
scroll to position [766, 0]
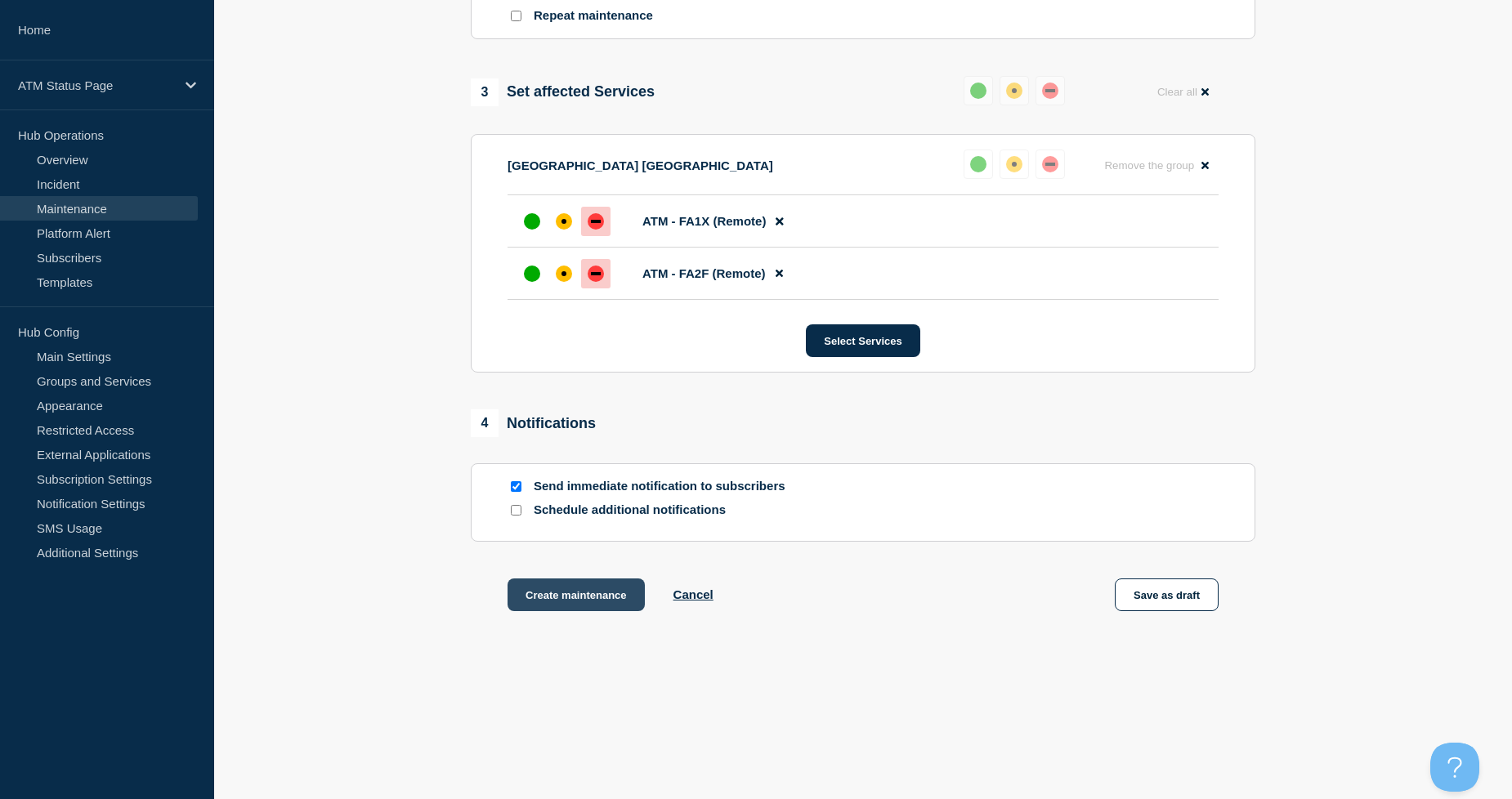
click at [593, 596] on button "Create maintenance" at bounding box center [576, 594] width 137 height 32
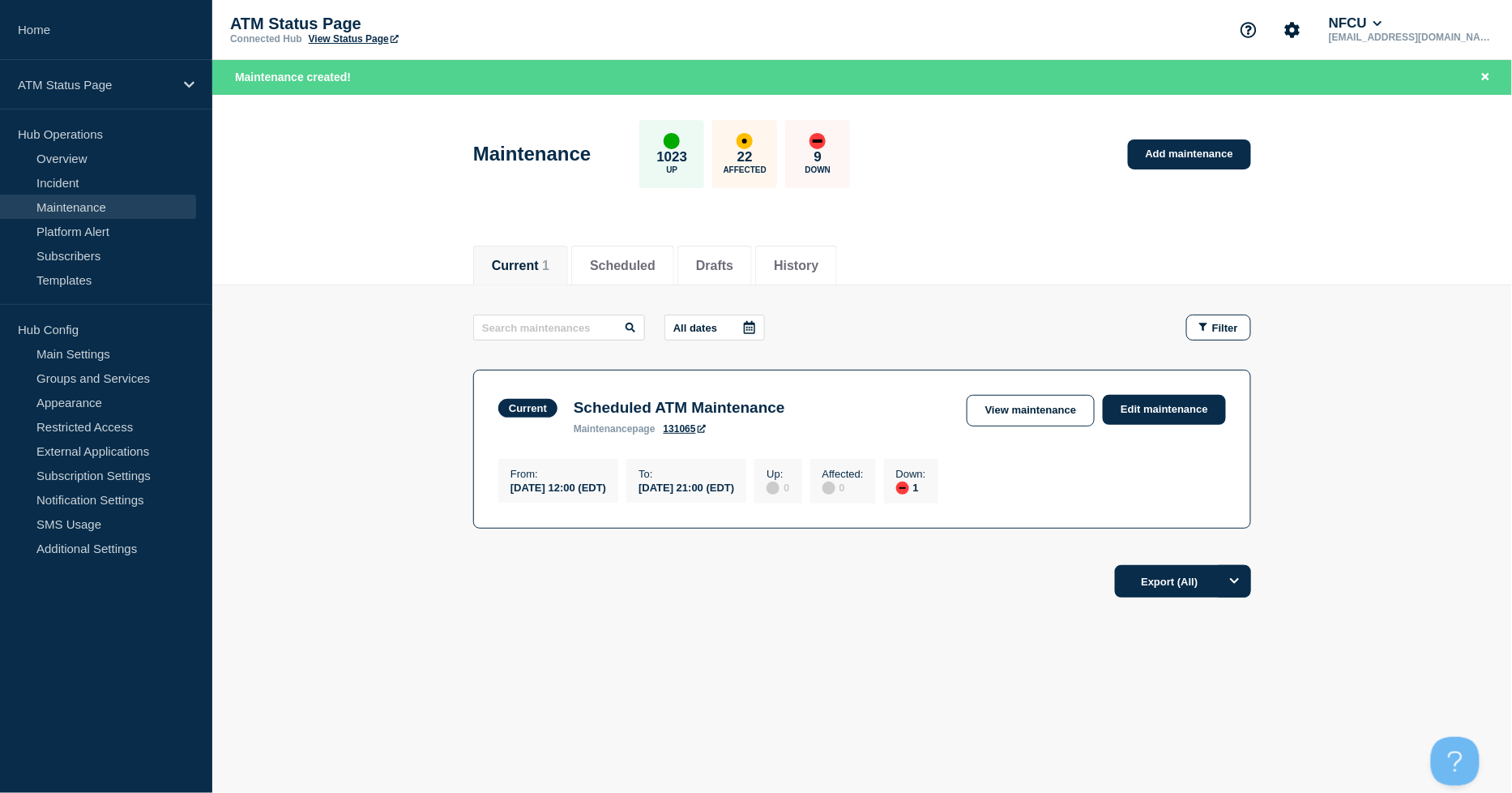
click at [1054, 239] on div "Current 1 Scheduled Drafts History" at bounding box center [862, 257] width 778 height 55
